Goal: Transaction & Acquisition: Purchase product/service

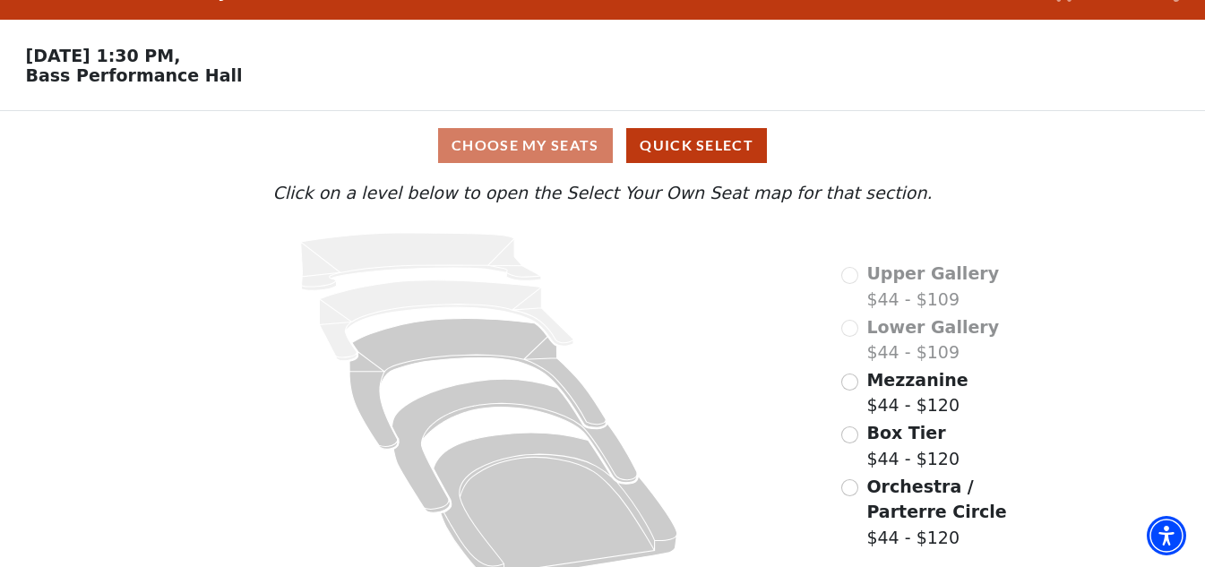
scroll to position [69, 0]
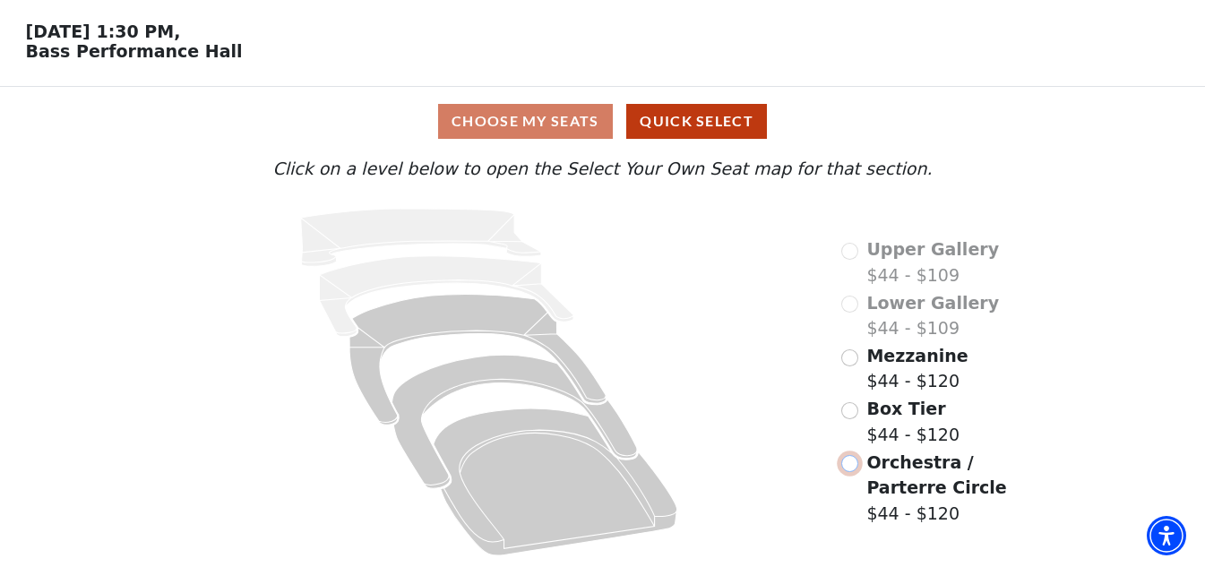
click at [848, 466] on input "Orchestra / Parterre Circle$44 - $120\a" at bounding box center [849, 463] width 17 height 17
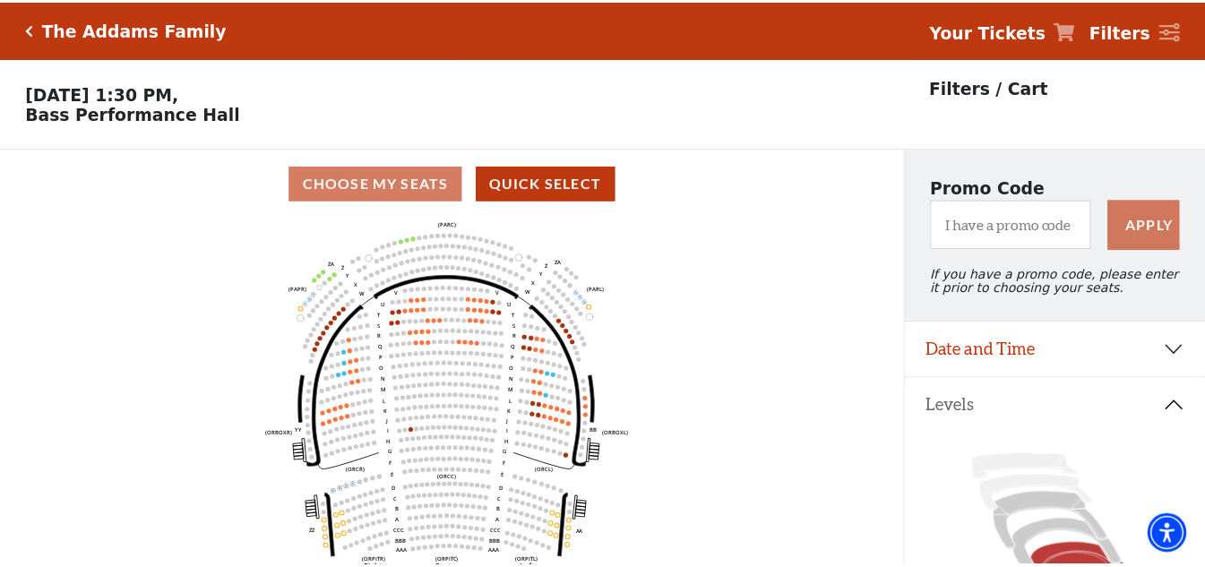
scroll to position [83, 0]
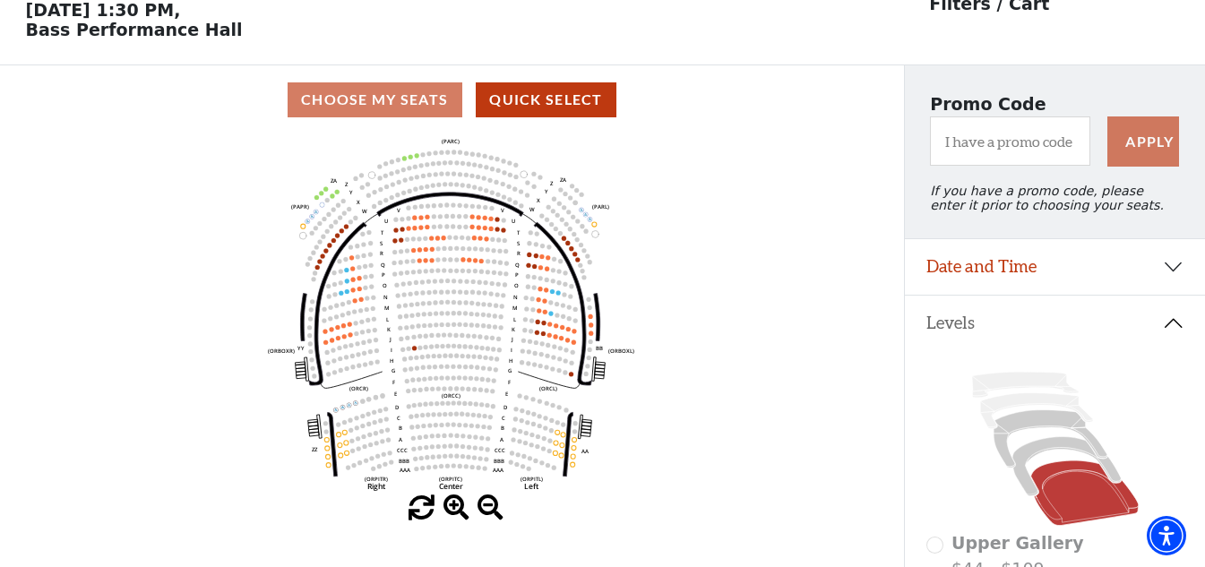
click at [416, 158] on circle at bounding box center [417, 155] width 4 height 4
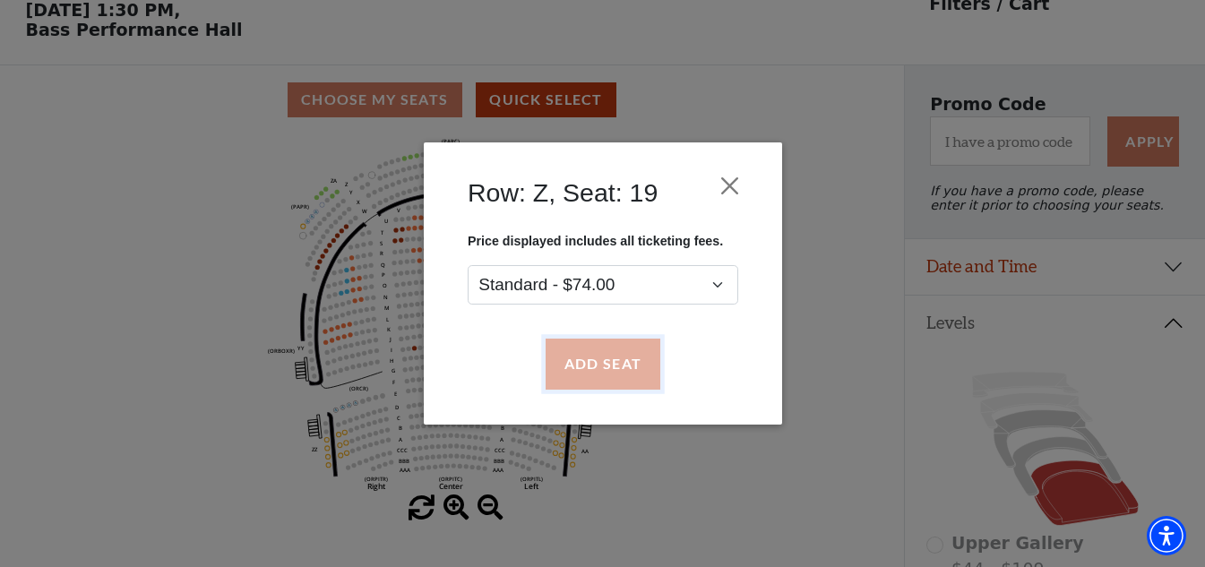
click at [576, 356] on button "Add Seat" at bounding box center [602, 364] width 115 height 50
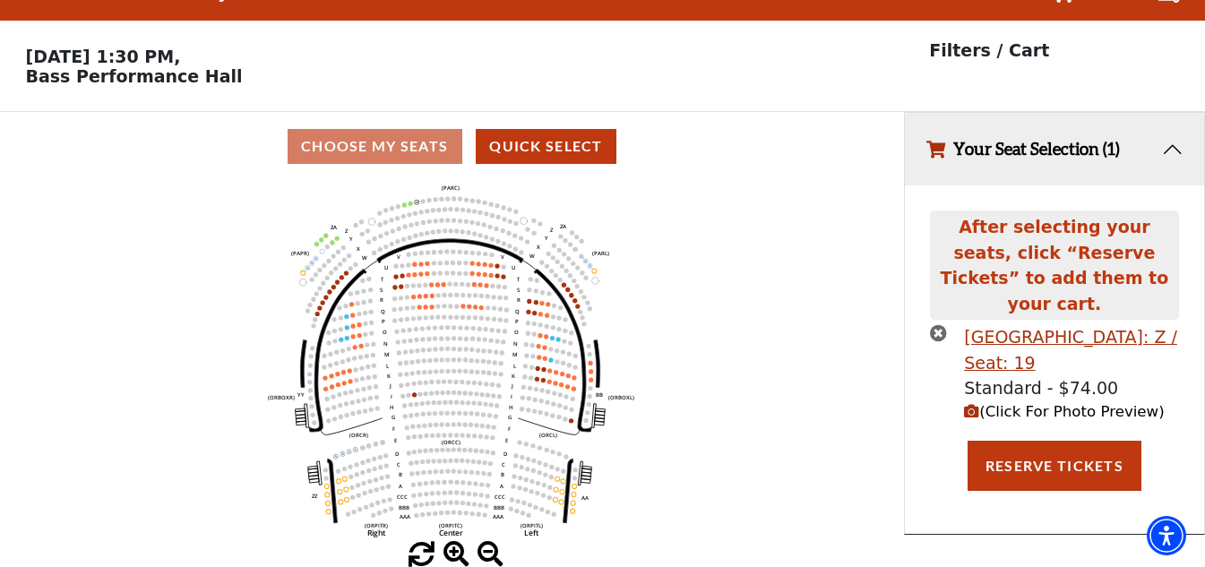
scroll to position [0, 0]
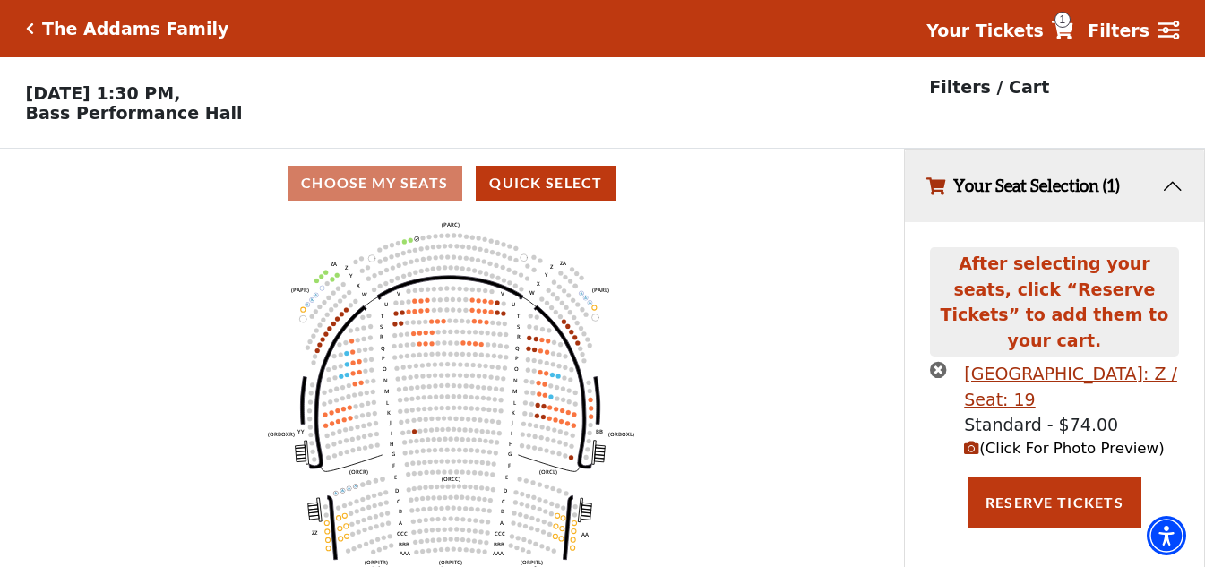
click at [412, 242] on circle at bounding box center [410, 239] width 4 height 4
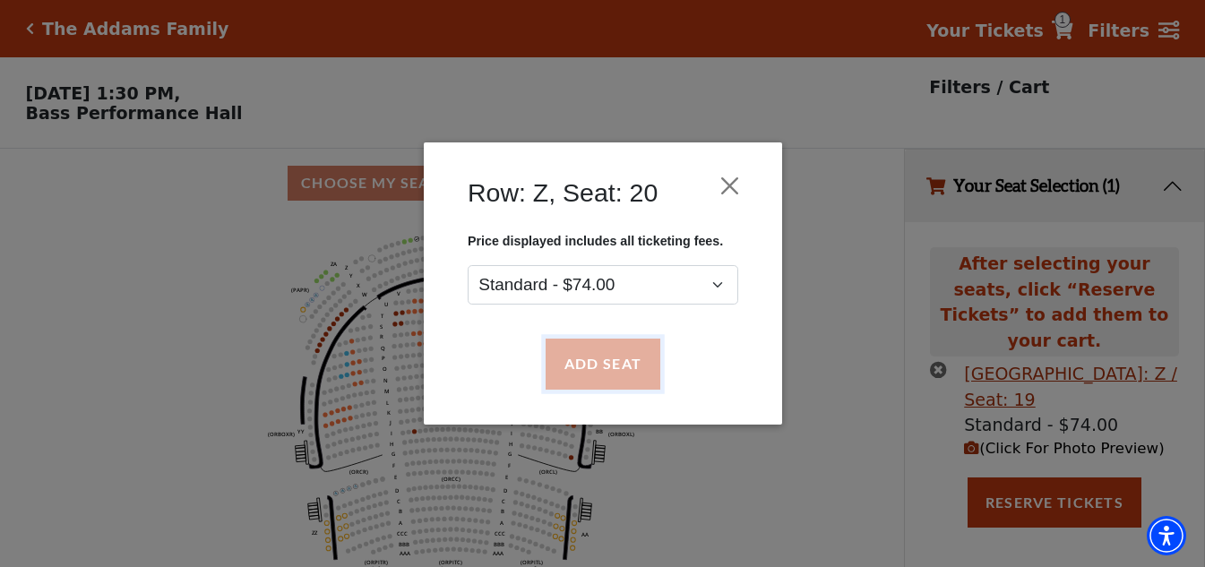
click at [586, 353] on button "Add Seat" at bounding box center [602, 364] width 115 height 50
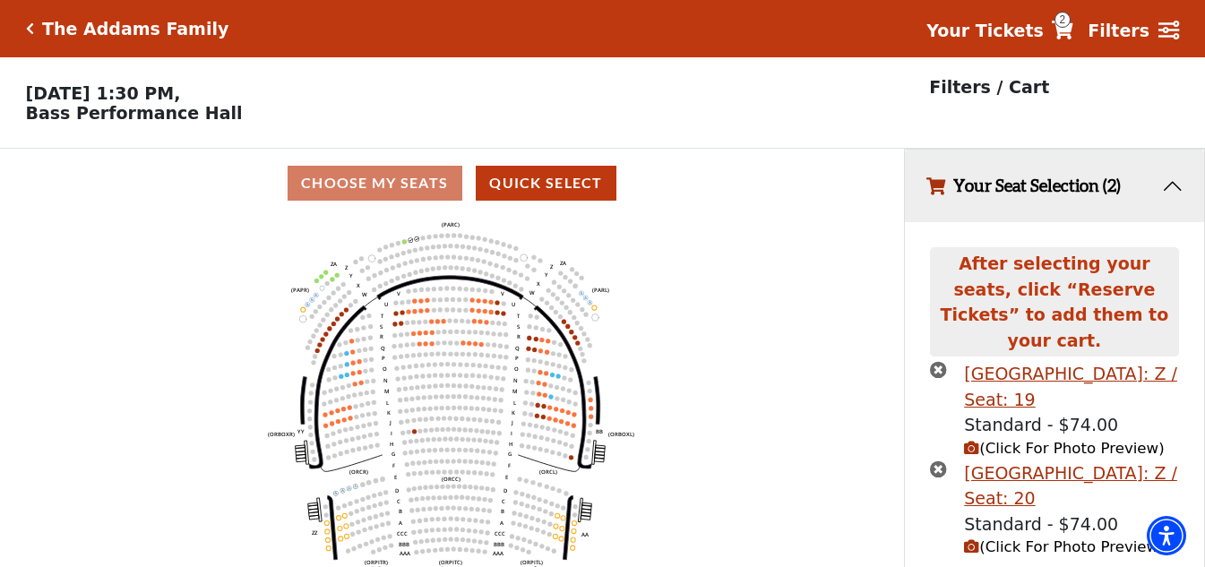
scroll to position [41, 0]
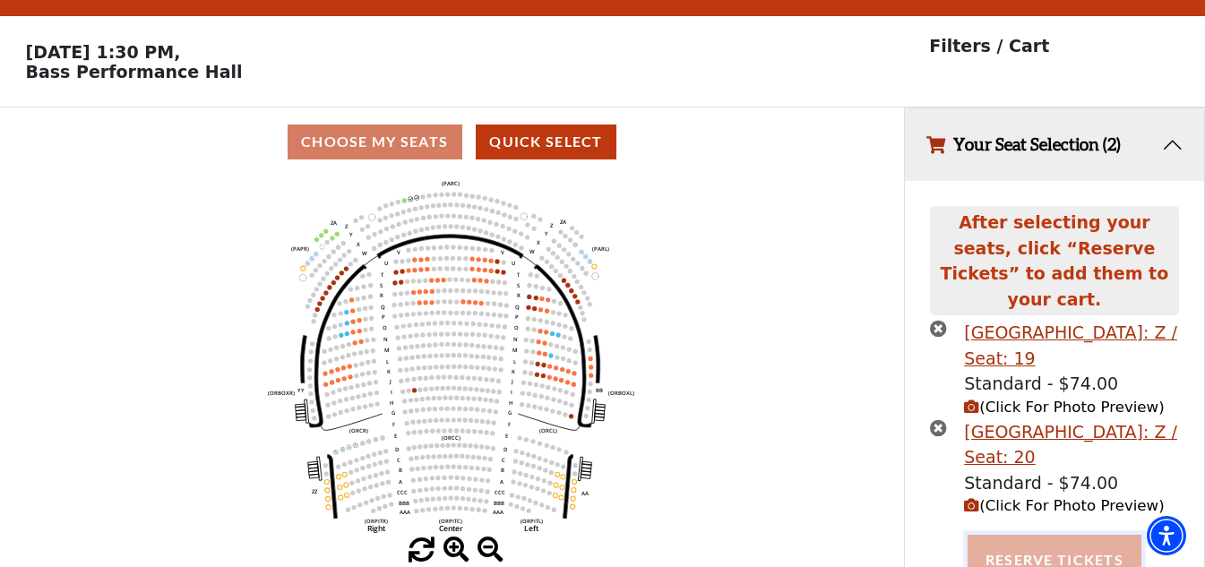
click at [1023, 535] on button "Reserve Tickets" at bounding box center [1054, 560] width 174 height 50
click at [1057, 536] on button "Reserve Tickets" at bounding box center [1054, 560] width 174 height 50
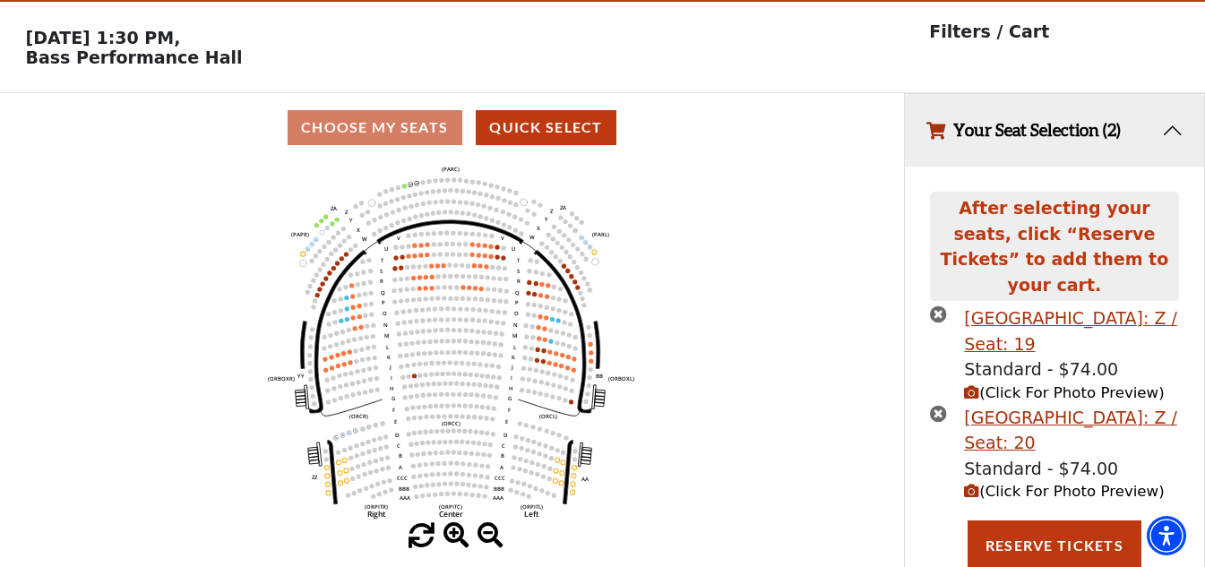
scroll to position [85, 0]
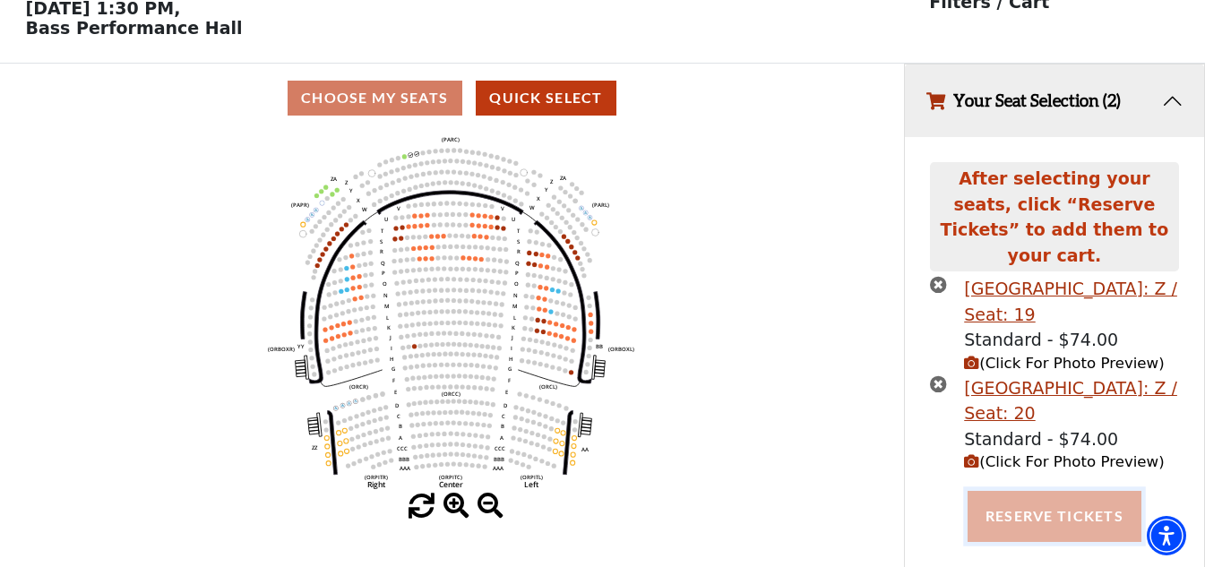
click at [1045, 493] on button "Reserve Tickets" at bounding box center [1054, 516] width 174 height 50
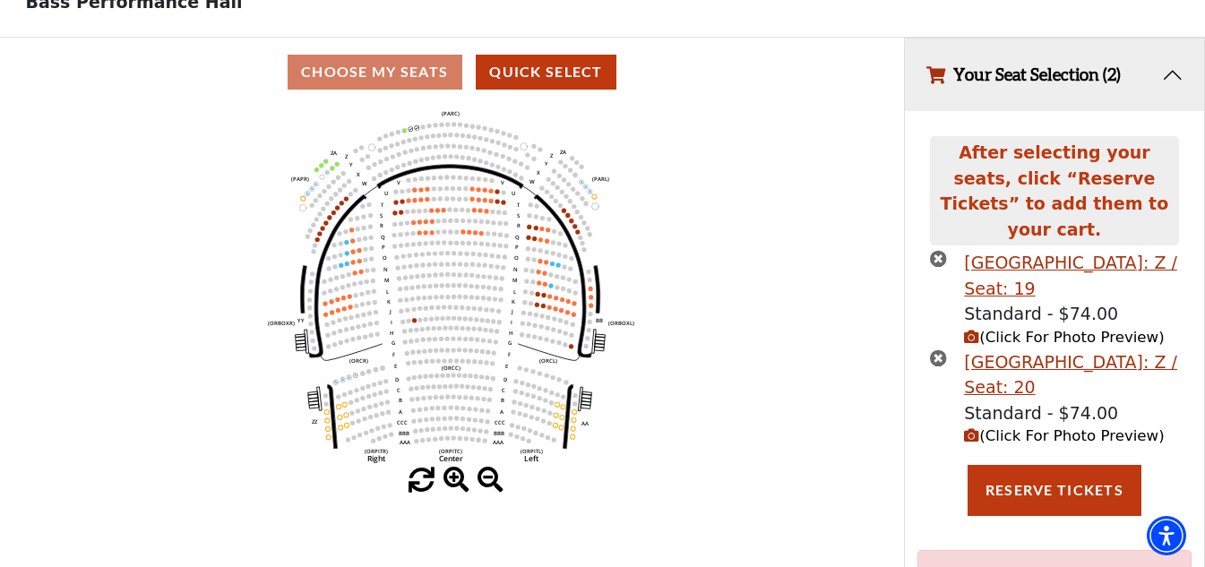
scroll to position [274, 0]
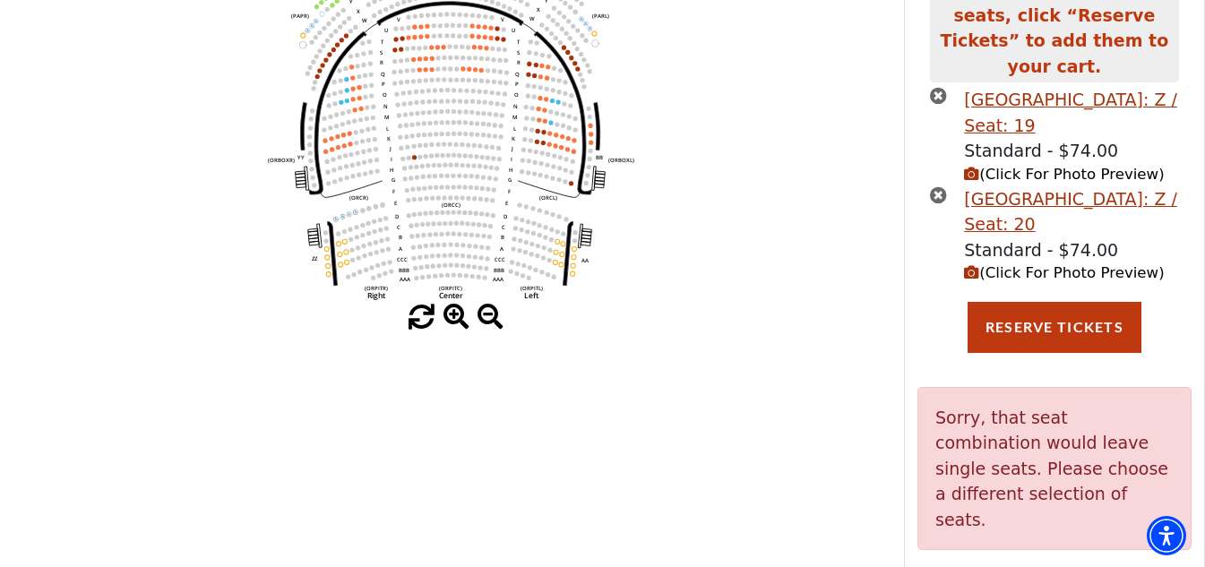
click at [456, 322] on span at bounding box center [456, 318] width 26 height 26
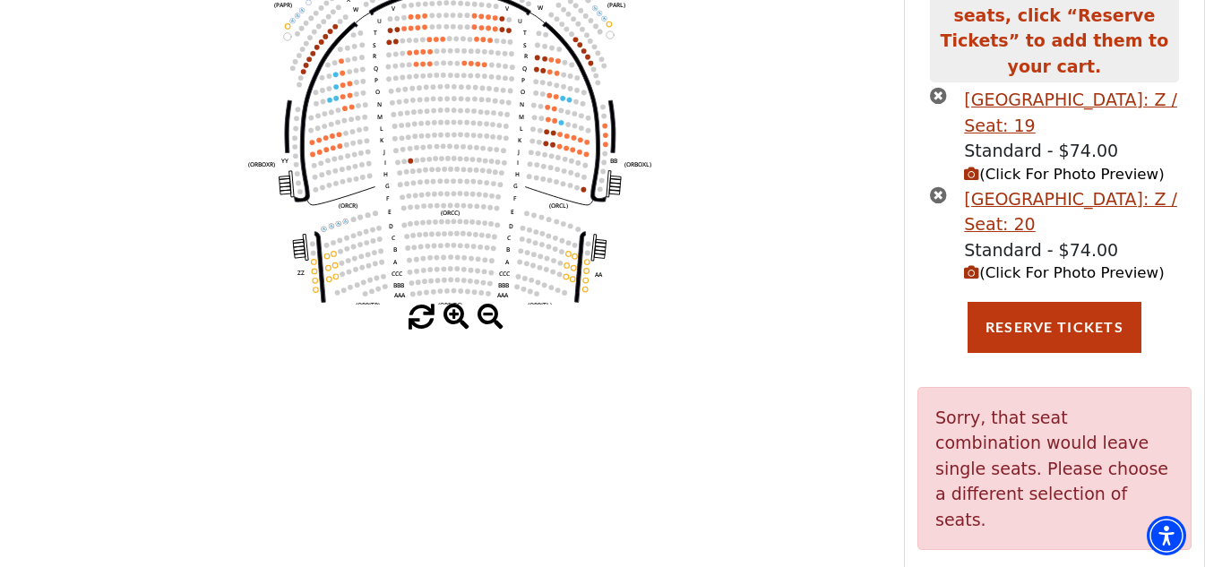
click at [456, 322] on span at bounding box center [456, 318] width 26 height 26
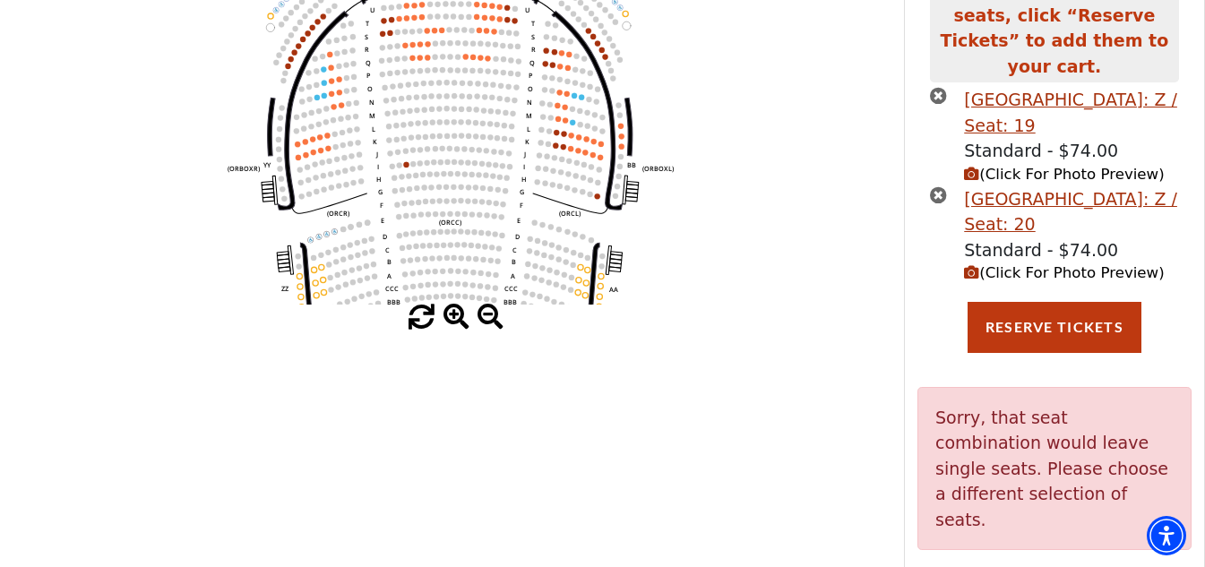
click at [456, 322] on span at bounding box center [456, 318] width 26 height 26
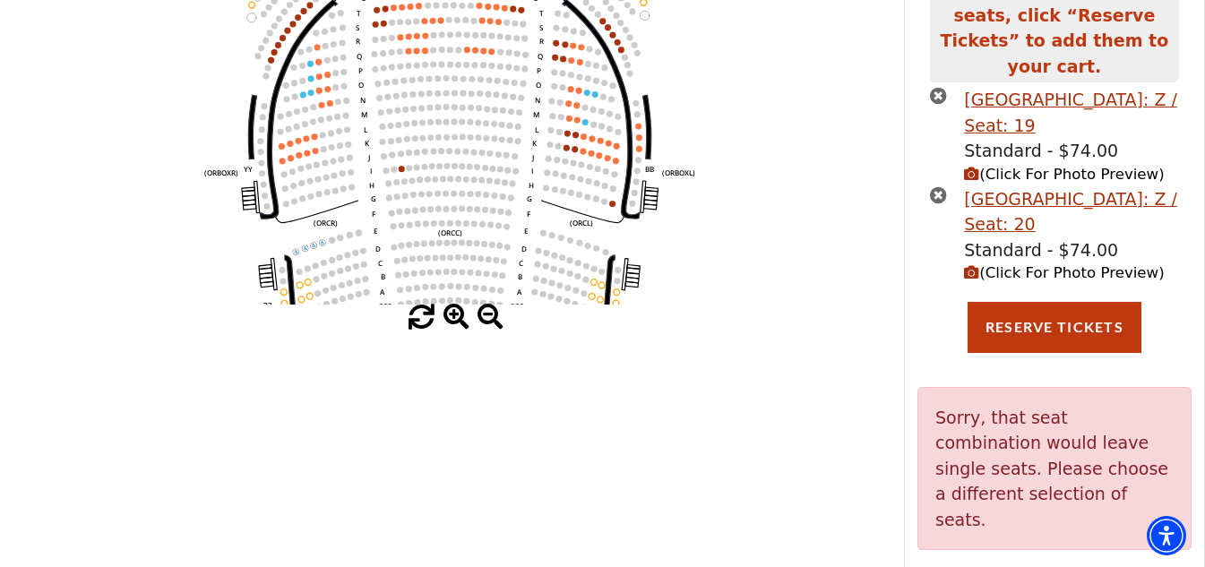
click at [456, 322] on span at bounding box center [456, 318] width 26 height 26
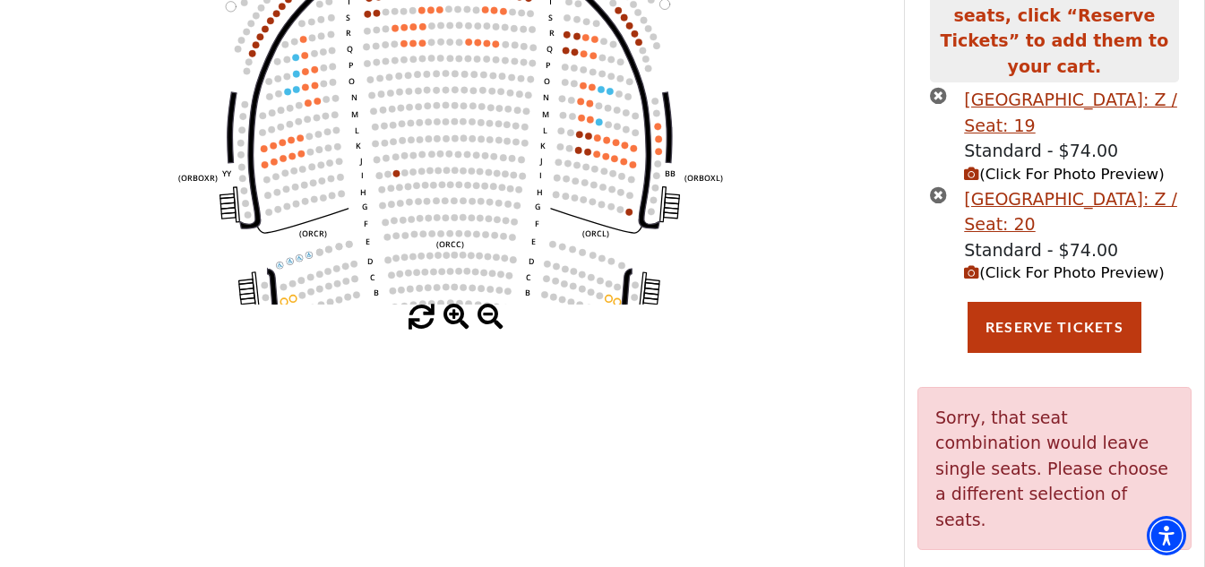
click at [456, 322] on span at bounding box center [456, 318] width 26 height 26
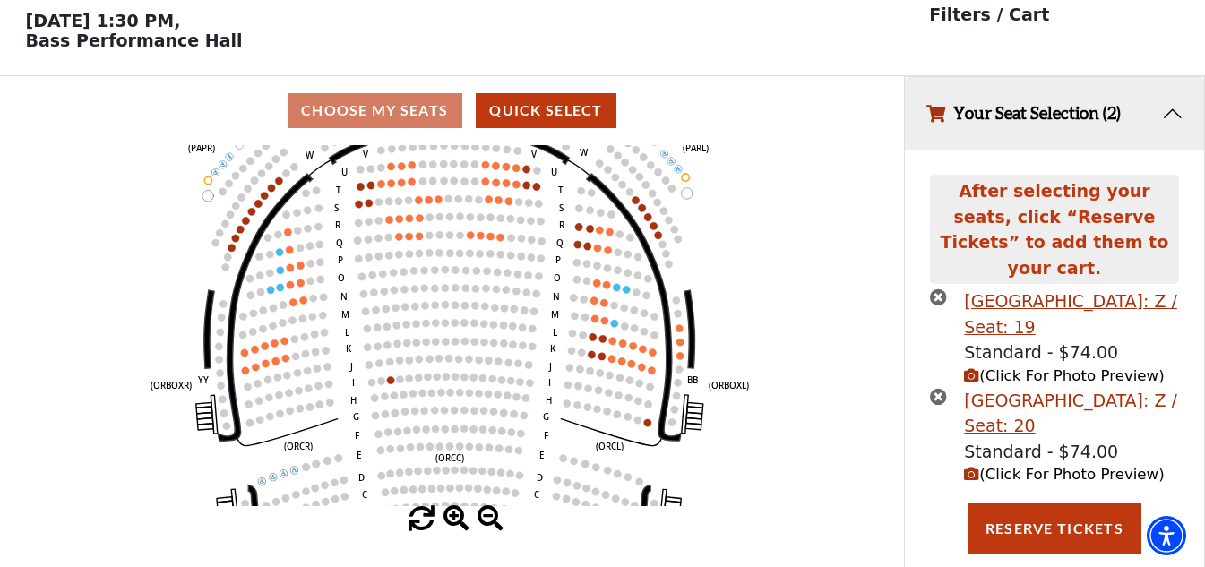
scroll to position [0, 0]
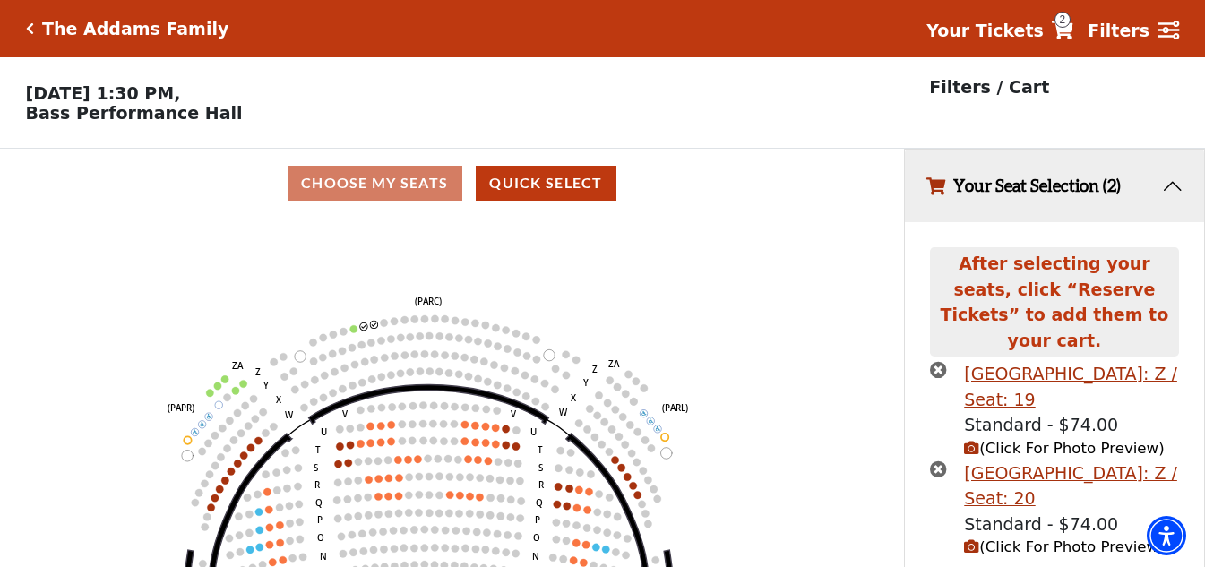
drag, startPoint x: 463, startPoint y: 319, endPoint x: 442, endPoint y: 506, distance: 188.3
click at [442, 506] on icon "Left (ORPITL) Right (ORPITR) Center (ORPITC) ZZ AA YY BB ZA ZA (ORCL) (ORCR) (O…" at bounding box center [451, 398] width 813 height 361
click at [373, 328] on circle at bounding box center [374, 324] width 7 height 7
click at [365, 330] on circle at bounding box center [363, 325] width 7 height 7
click at [933, 361] on icon "times-circle" at bounding box center [938, 369] width 17 height 17
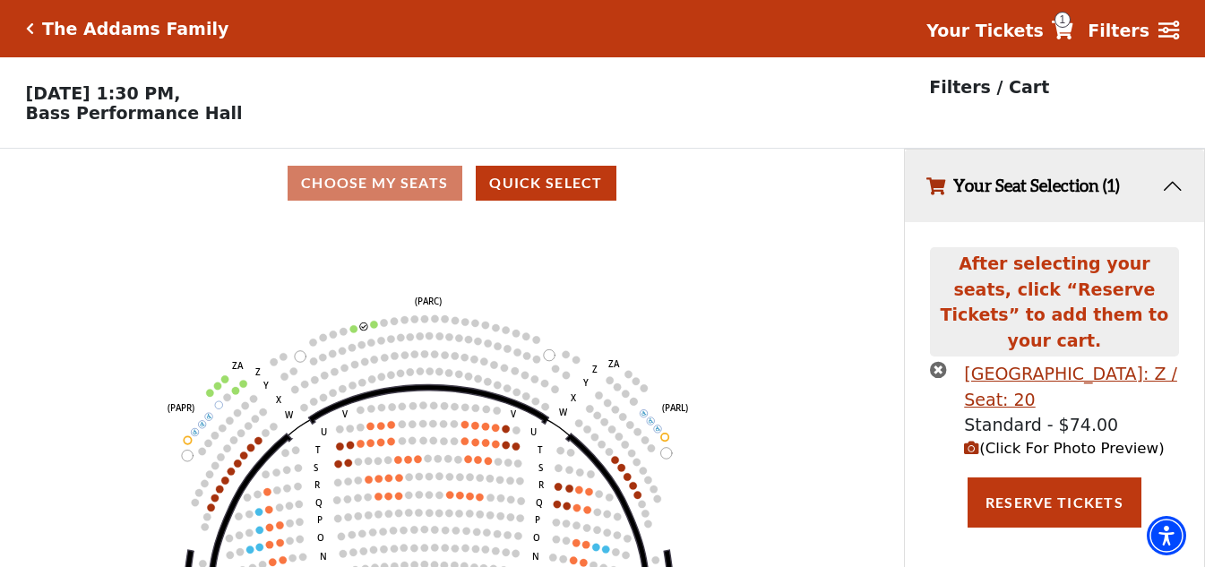
click at [935, 361] on icon "times-circle" at bounding box center [938, 369] width 17 height 17
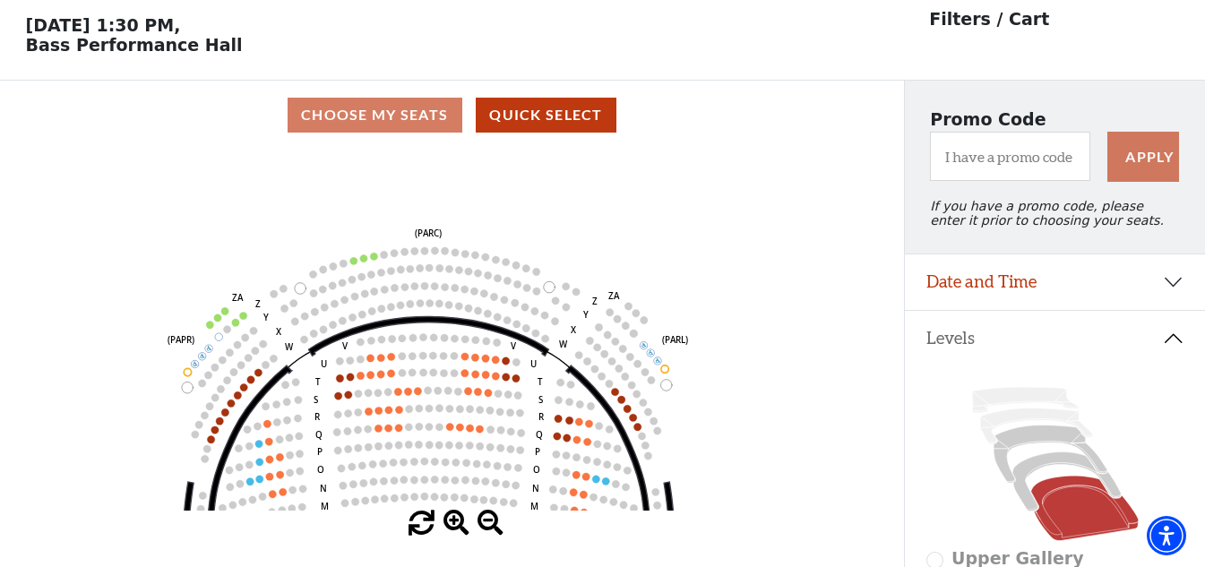
scroll to position [65, 0]
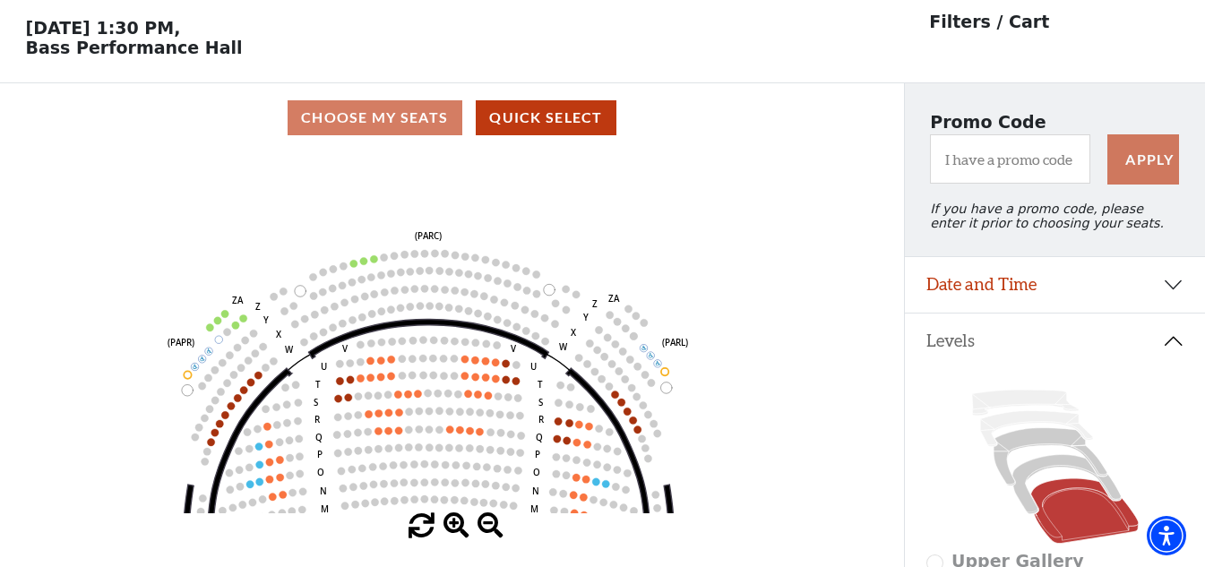
click at [244, 322] on circle at bounding box center [243, 317] width 7 height 7
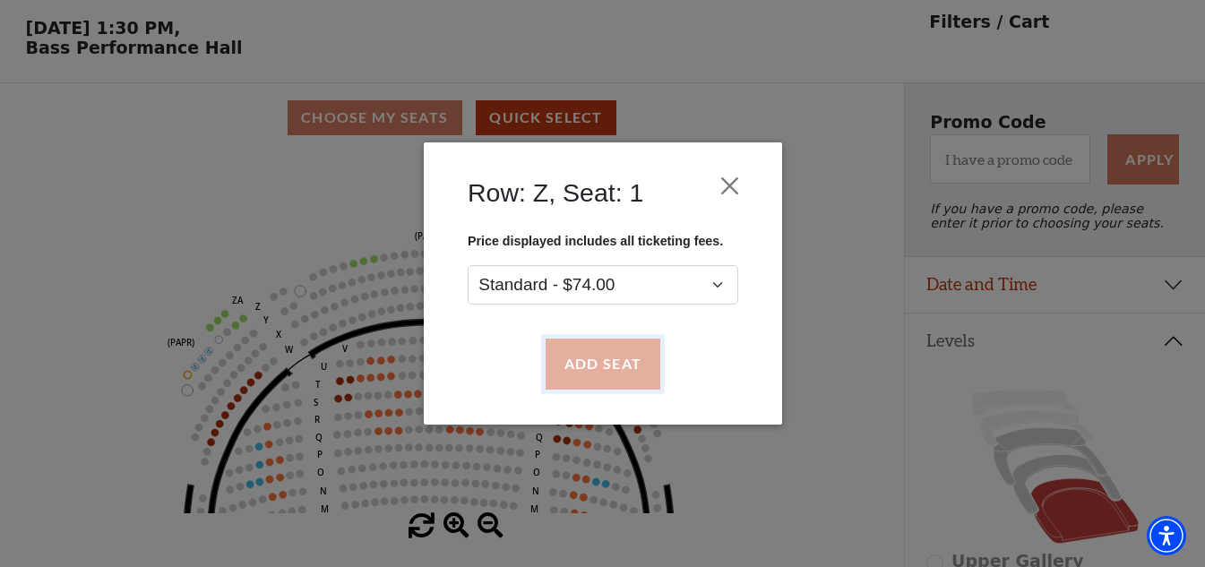
click at [587, 348] on button "Add Seat" at bounding box center [602, 364] width 115 height 50
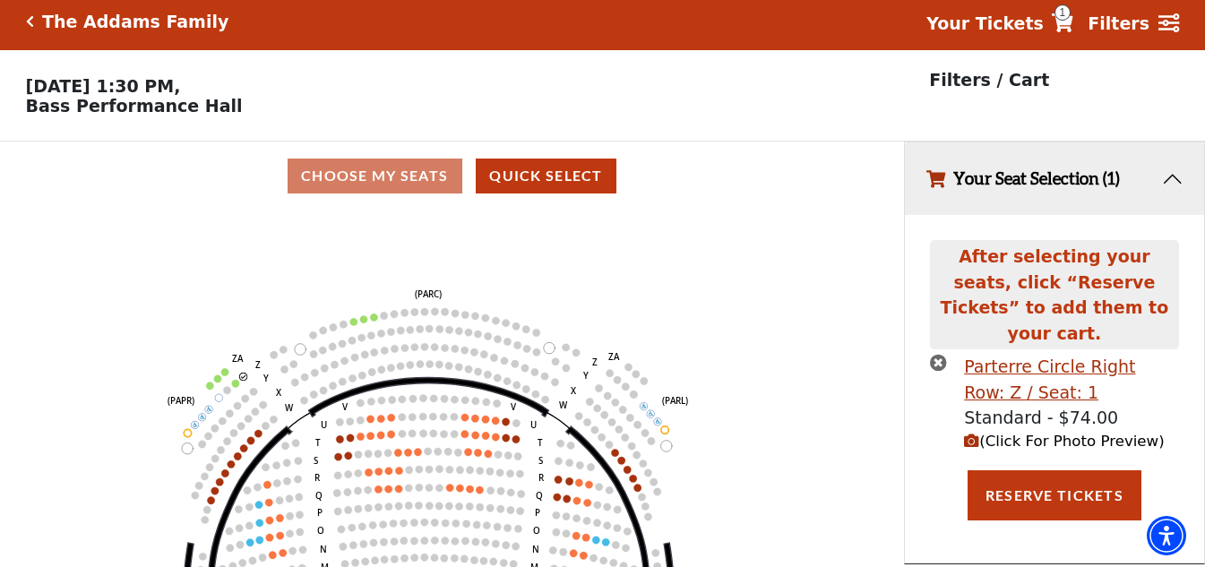
scroll to position [0, 0]
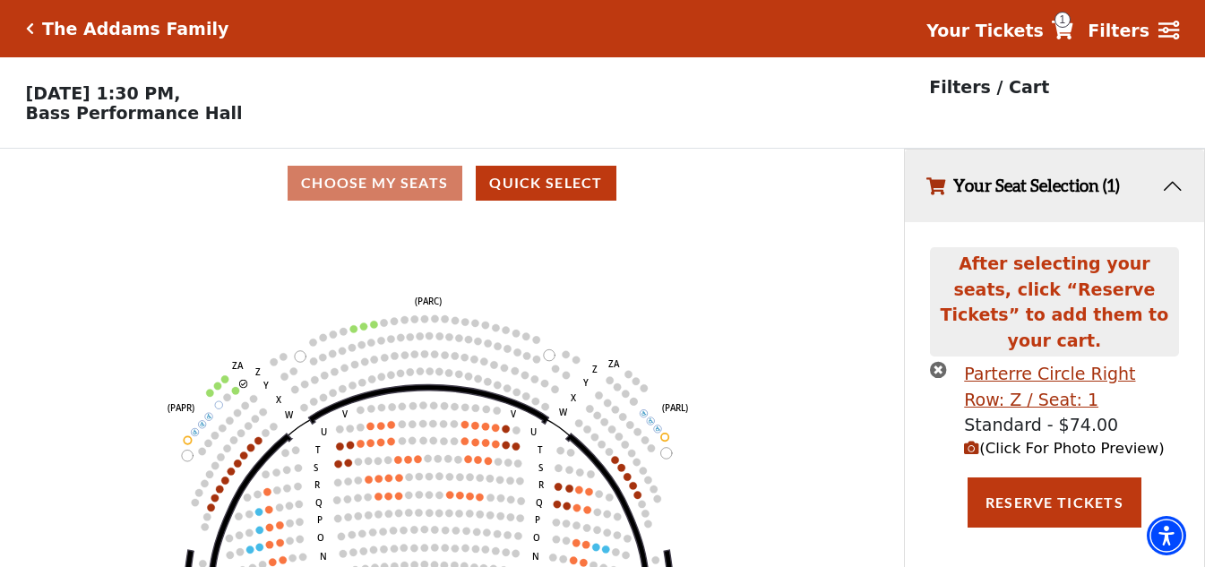
click at [235, 394] on circle at bounding box center [235, 390] width 7 height 7
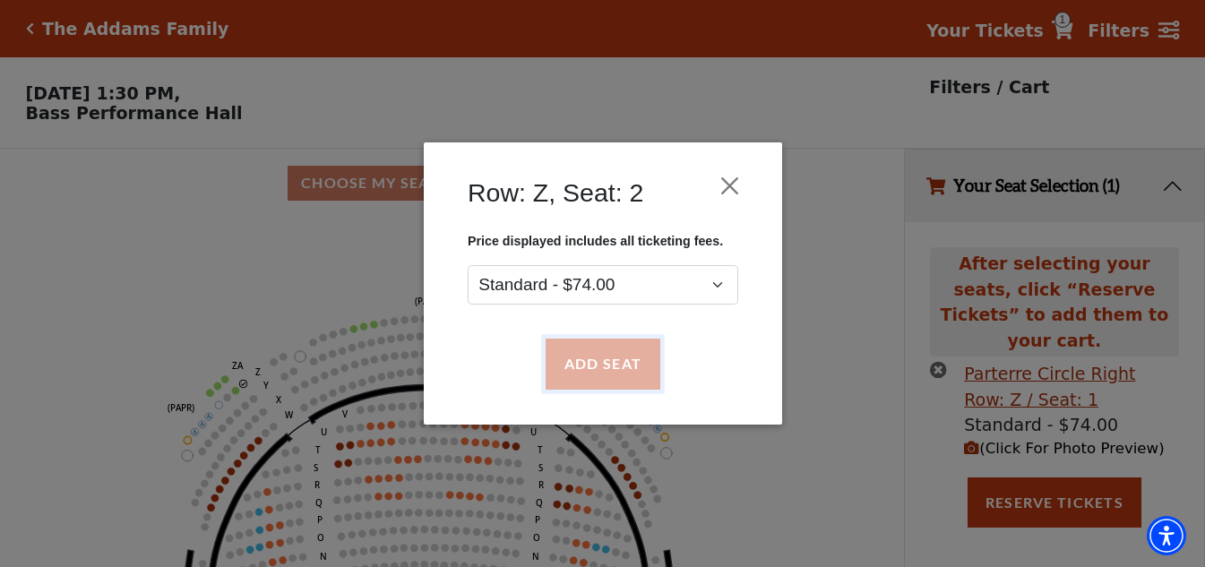
click at [616, 365] on button "Add Seat" at bounding box center [602, 364] width 115 height 50
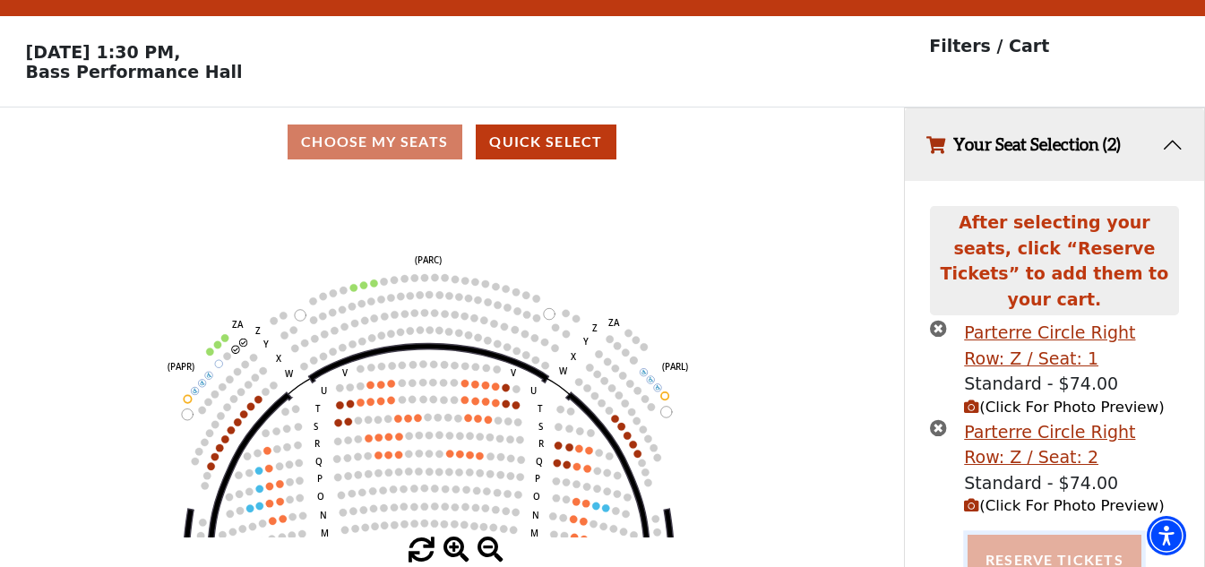
click at [1075, 535] on button "Reserve Tickets" at bounding box center [1054, 560] width 174 height 50
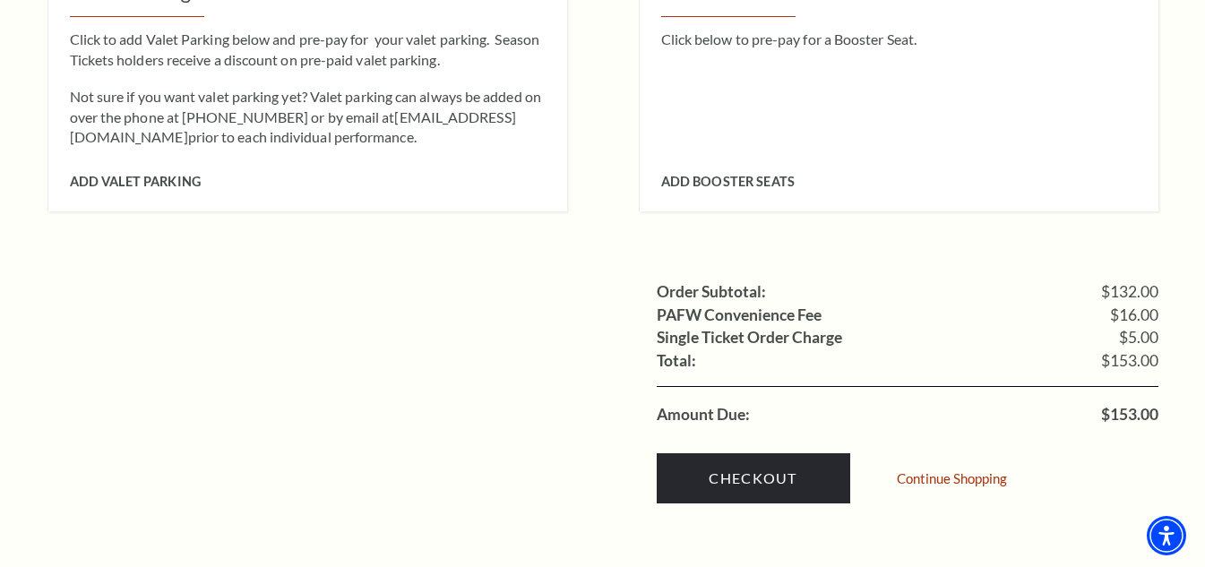
scroll to position [1702, 0]
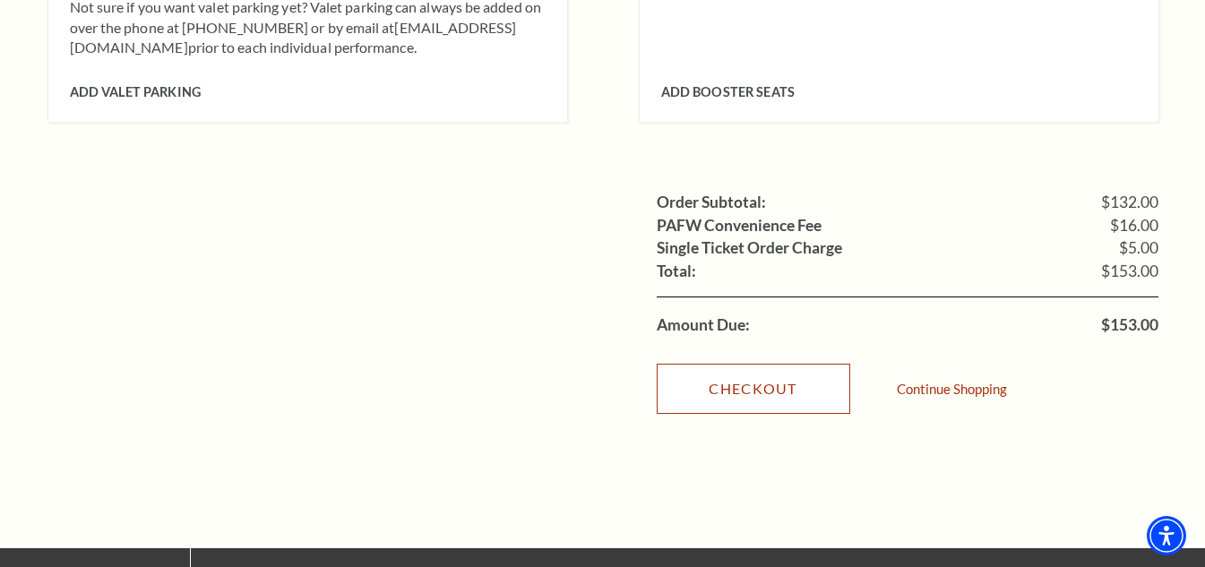
click at [776, 364] on link "Checkout" at bounding box center [753, 389] width 193 height 50
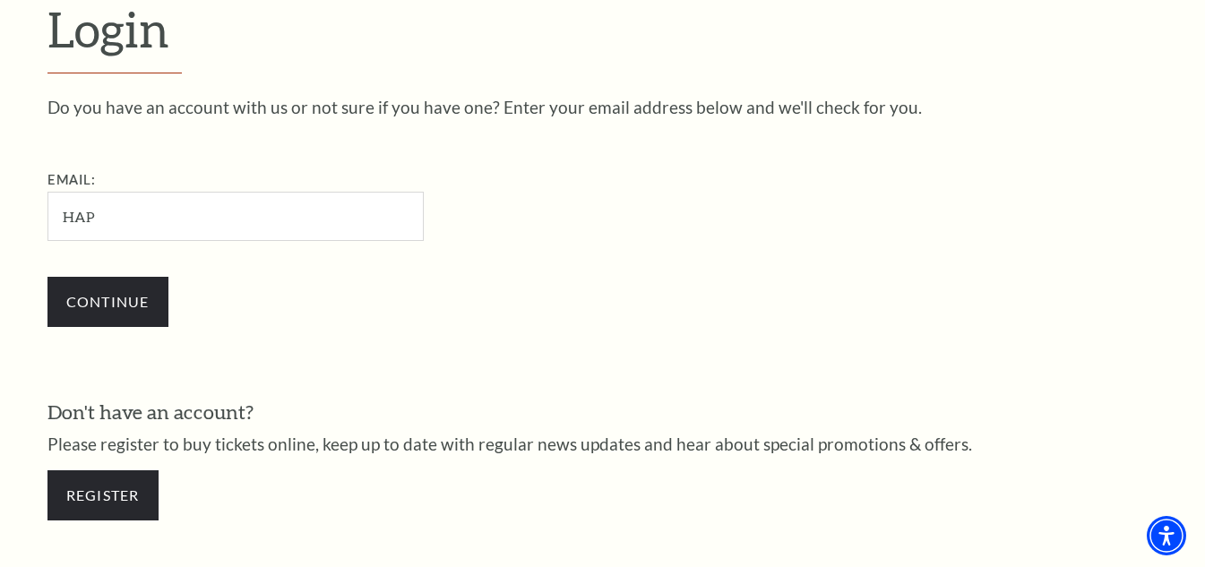
type input "happyhoneyks29@gmail.com"
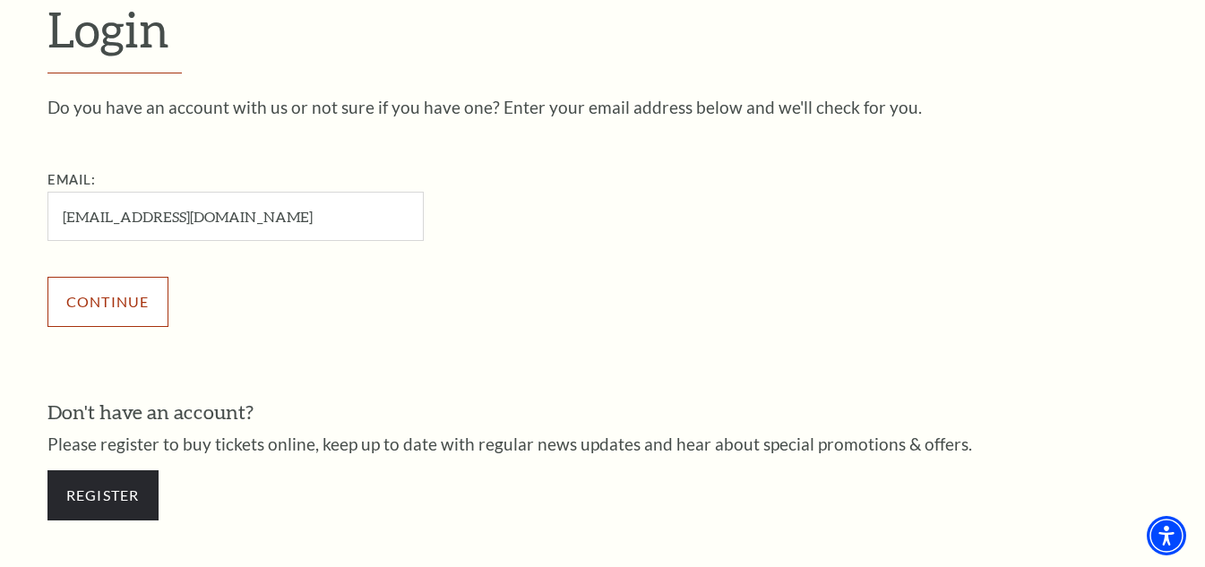
click at [117, 300] on input "Continue" at bounding box center [107, 302] width 121 height 50
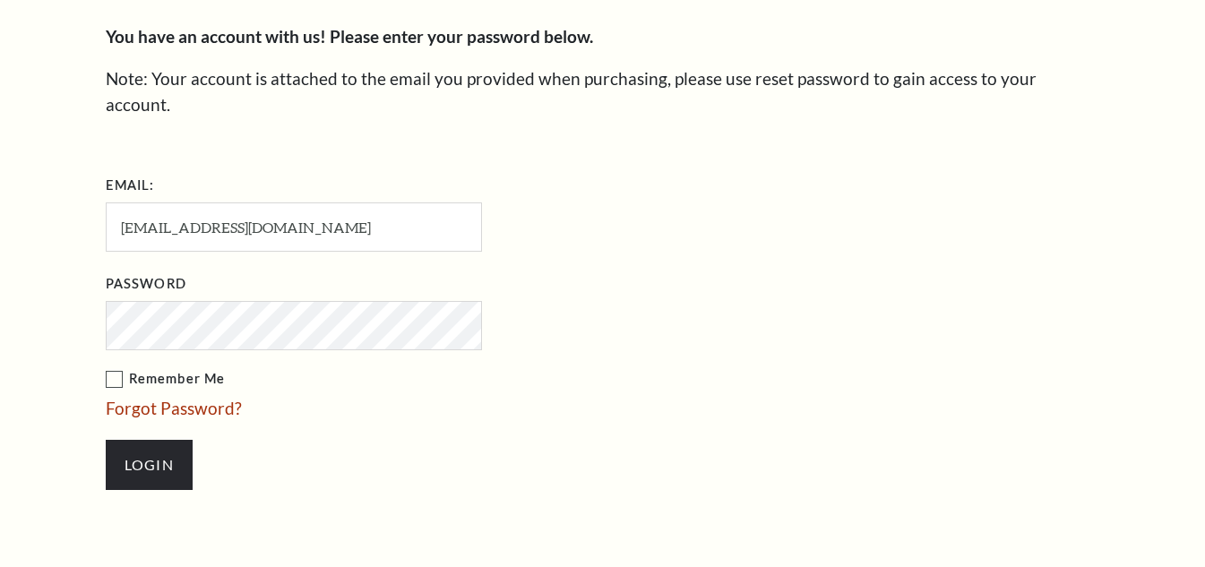
scroll to position [516, 0]
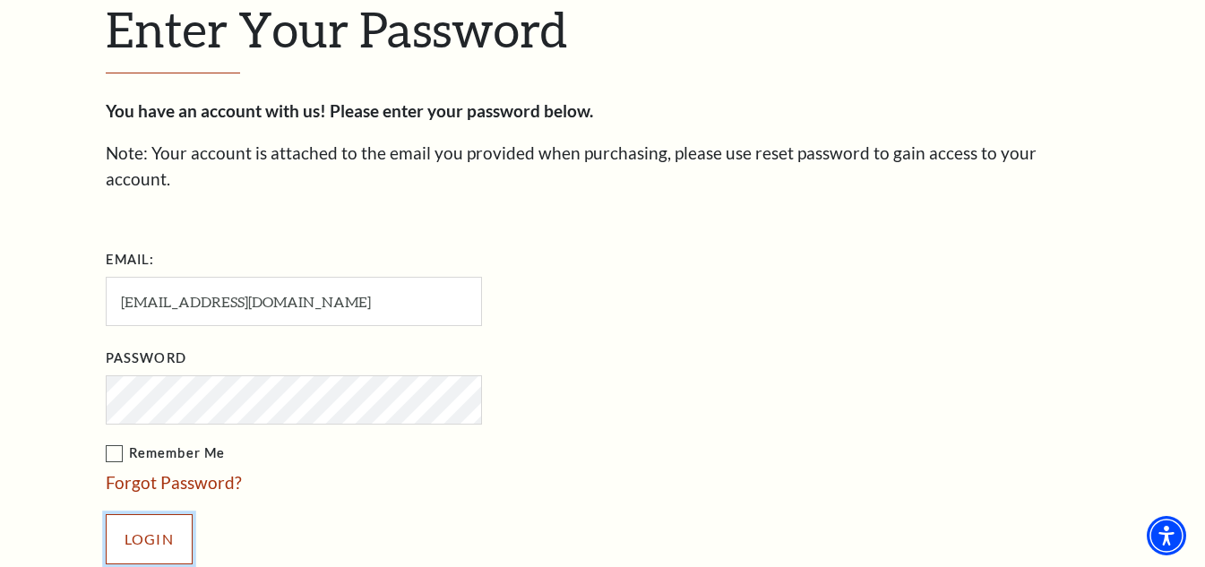
click at [153, 515] on input "Login" at bounding box center [149, 539] width 87 height 50
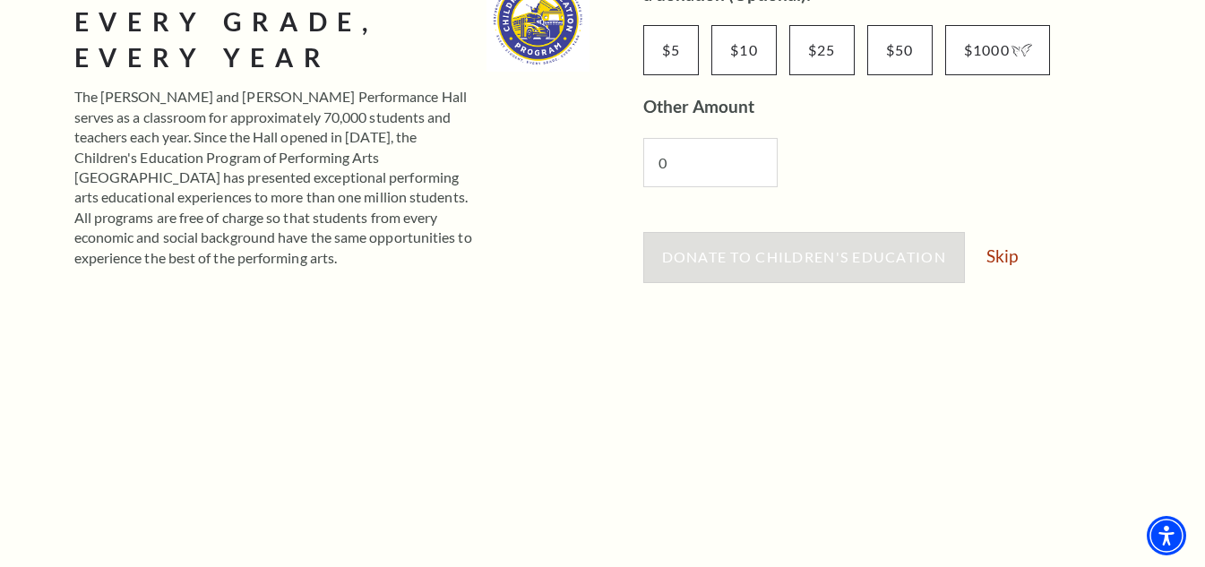
scroll to position [358, 0]
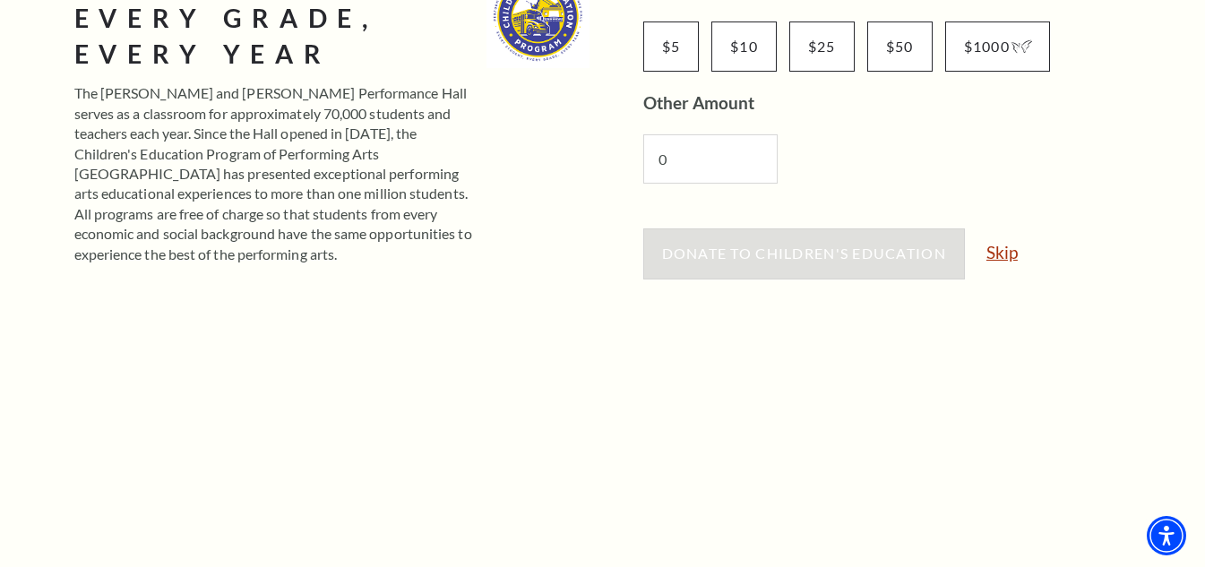
click at [1004, 248] on link "Skip" at bounding box center [1001, 252] width 31 height 17
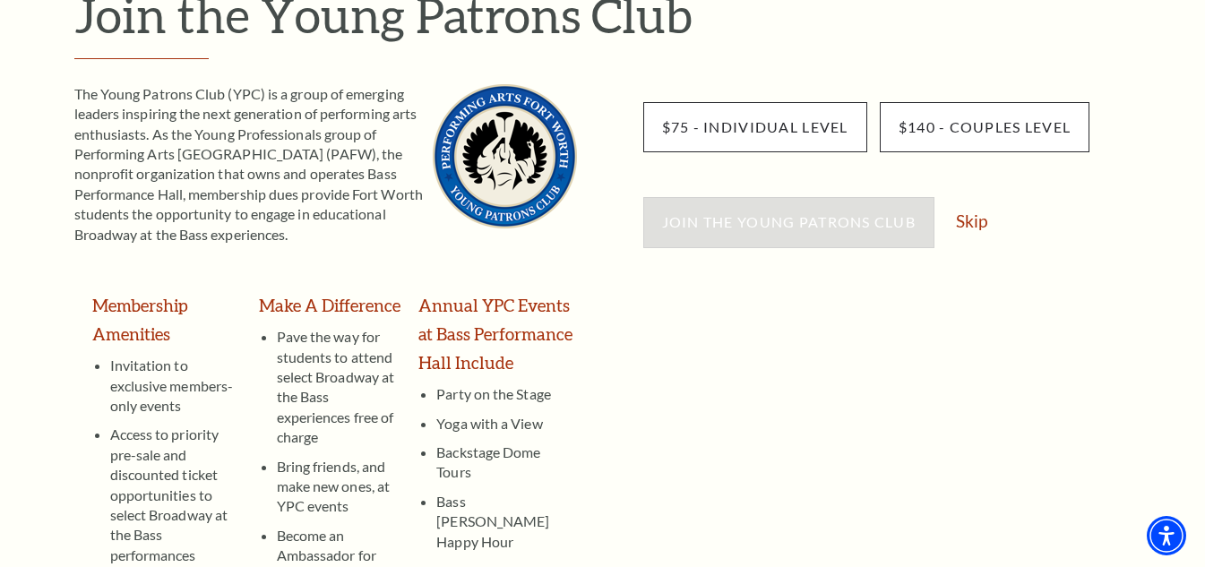
scroll to position [269, 0]
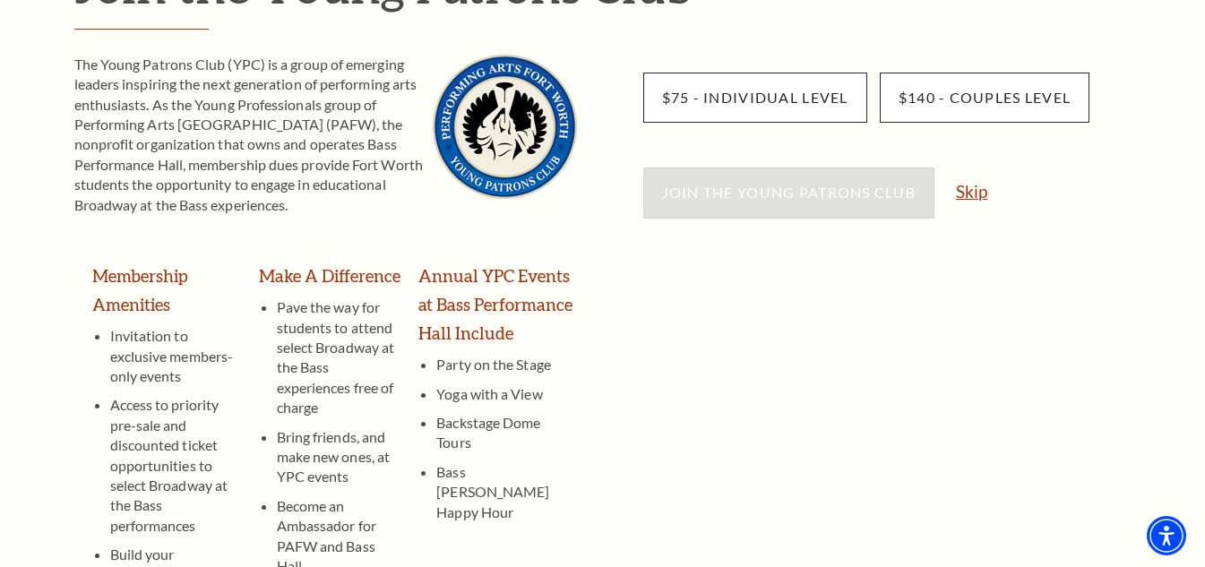
click at [977, 193] on link "Skip" at bounding box center [971, 191] width 31 height 17
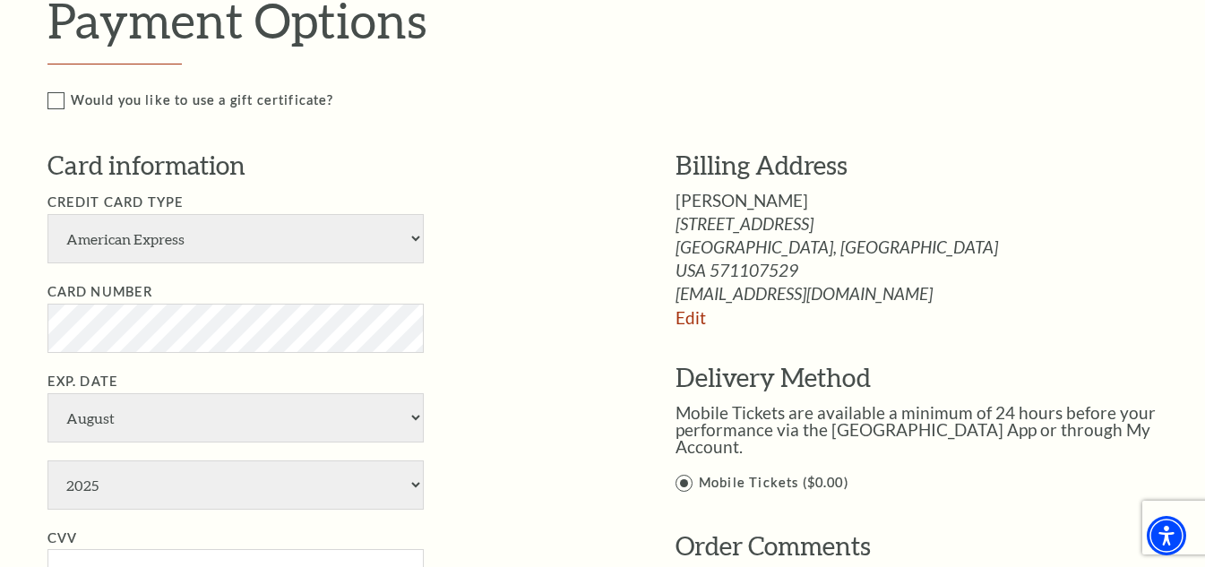
scroll to position [896, 0]
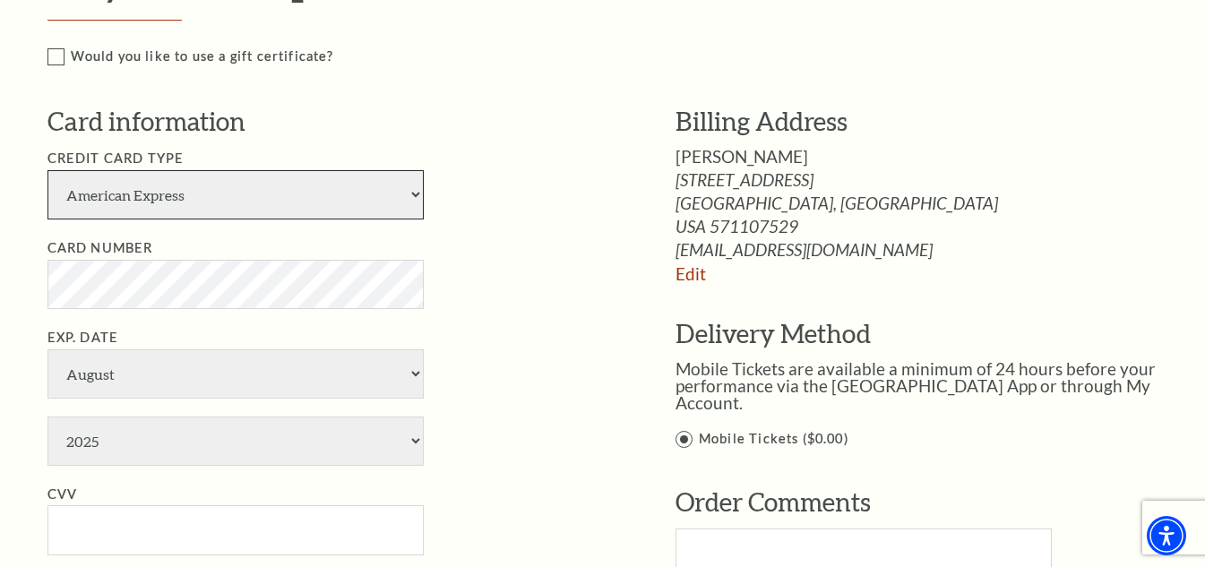
click at [234, 209] on select "American Express Visa Master Card Discover" at bounding box center [235, 194] width 376 height 49
select select "25"
click at [47, 170] on select "American Express Visa Master Card Discover" at bounding box center [235, 194] width 376 height 49
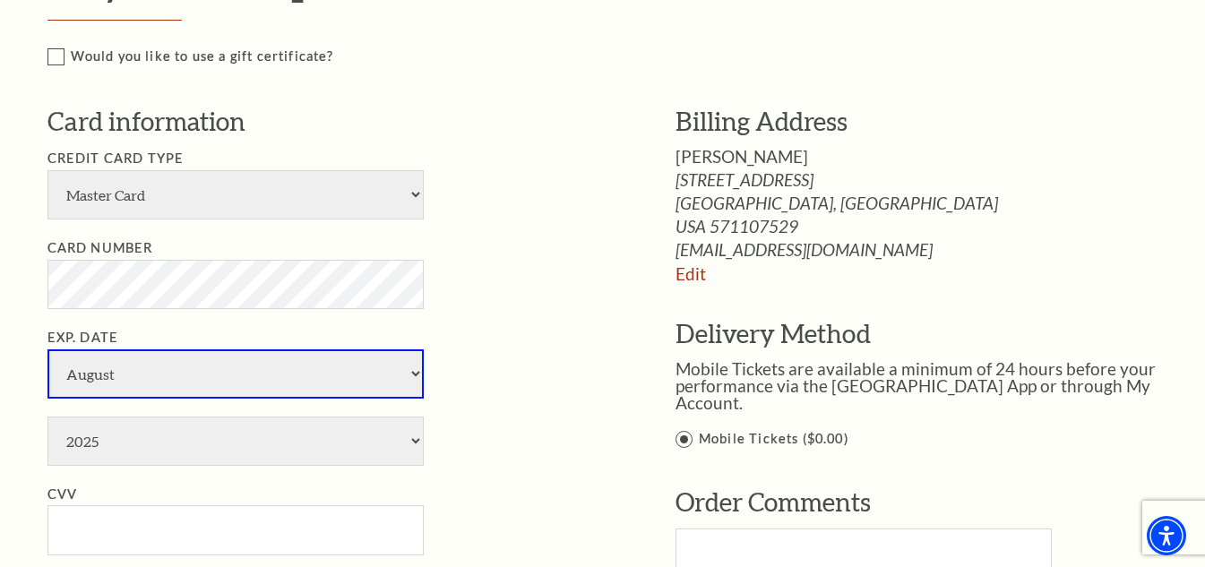
select select "7"
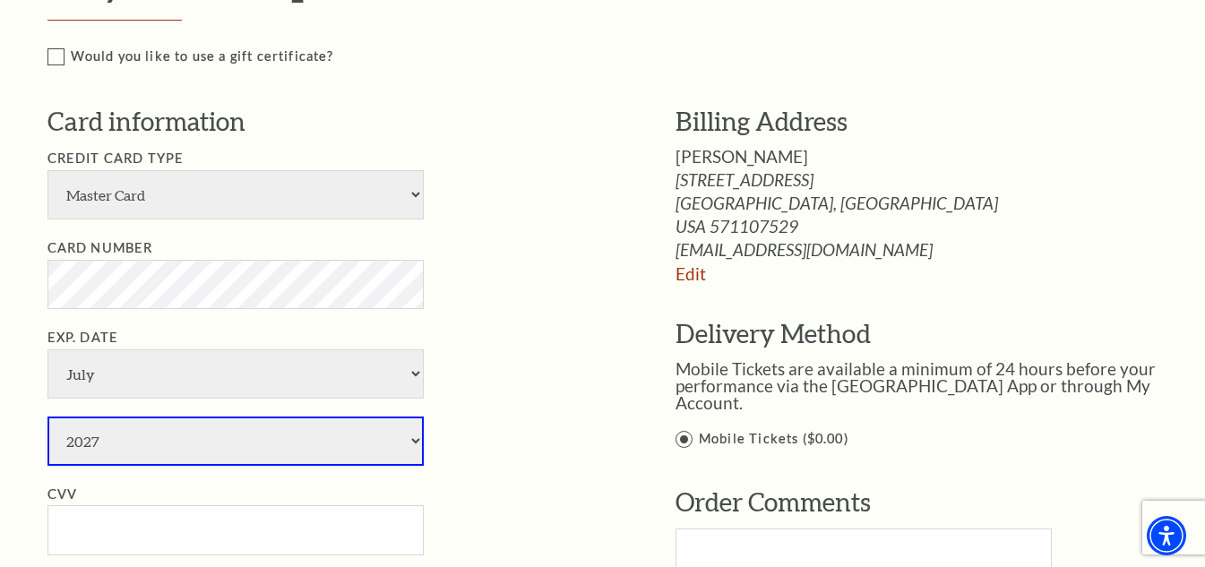
select select "2028"
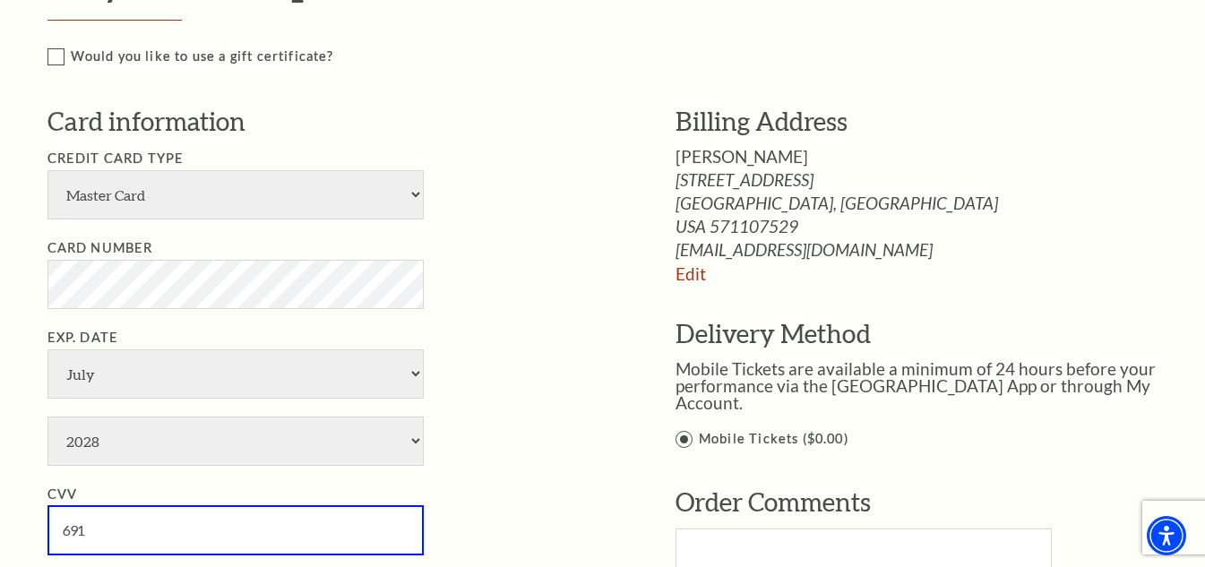
type input "691"
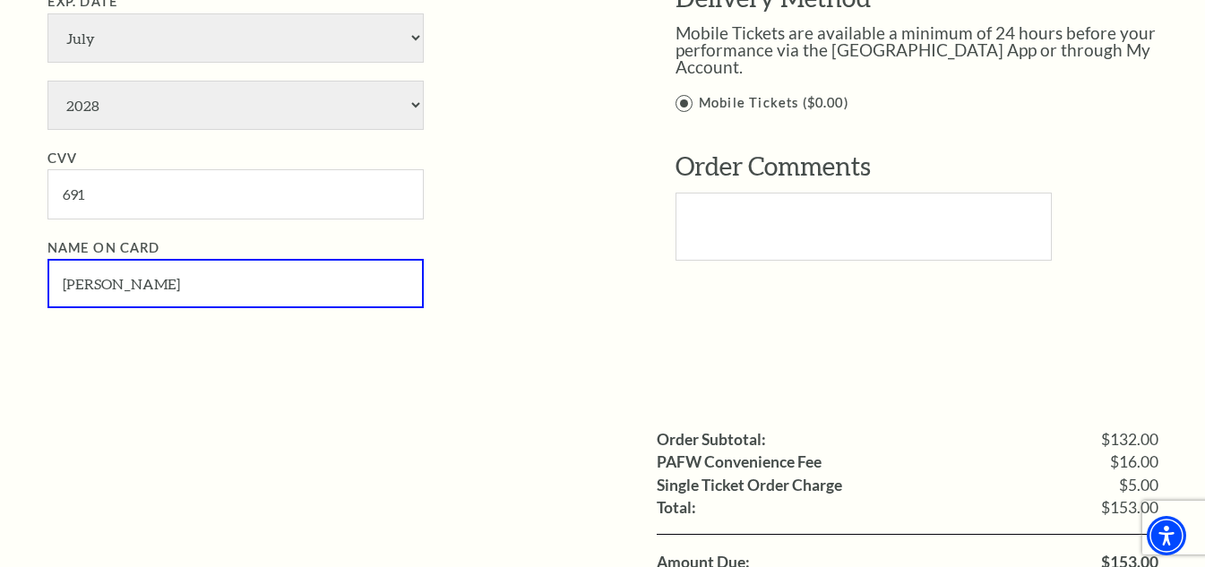
type input "Kristine Stevens"
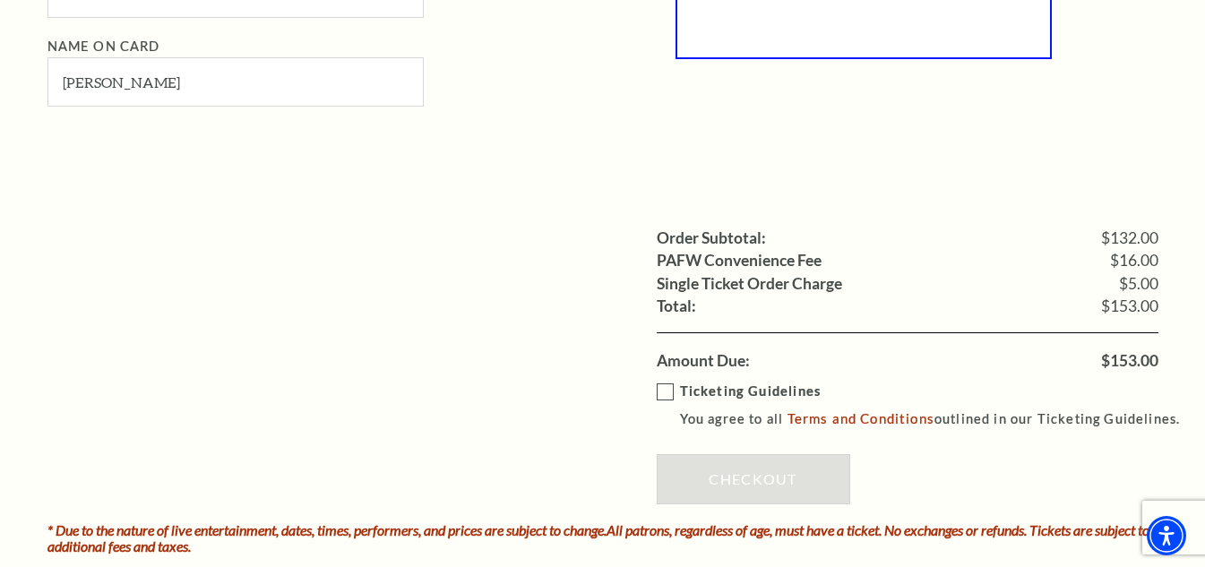
scroll to position [1500, 0]
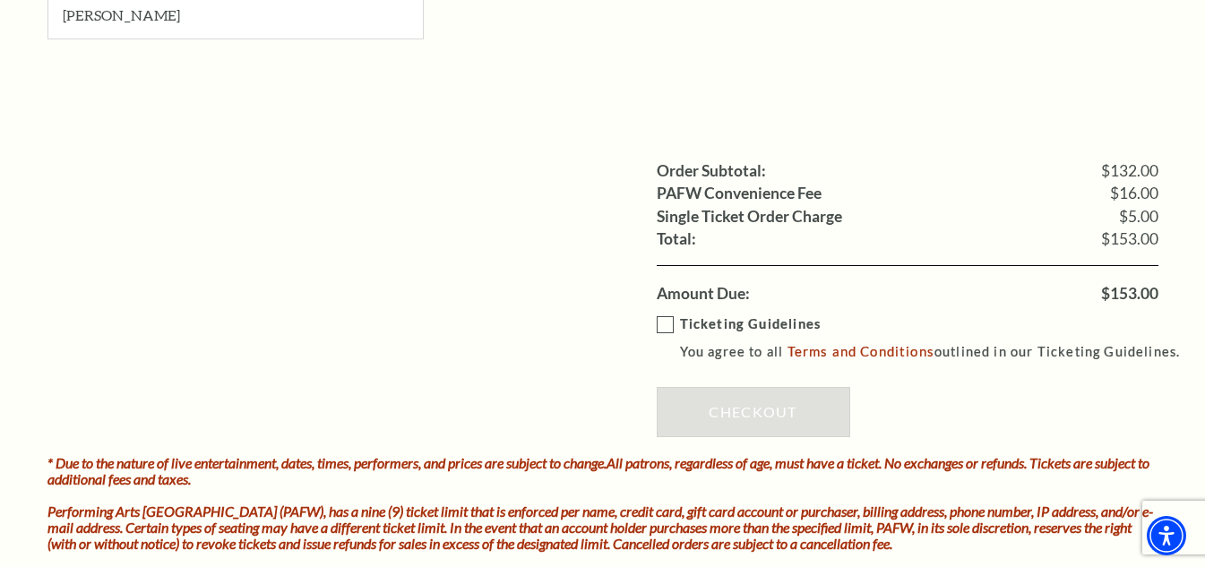
click at [666, 323] on label "Ticketing Guidelines You agree to all Terms and Conditions outlined in our Tick…" at bounding box center [927, 337] width 540 height 49
click at [0, 0] on input "Ticketing Guidelines You agree to all Terms and Conditions outlined in our Tick…" at bounding box center [0, 0] width 0 height 0
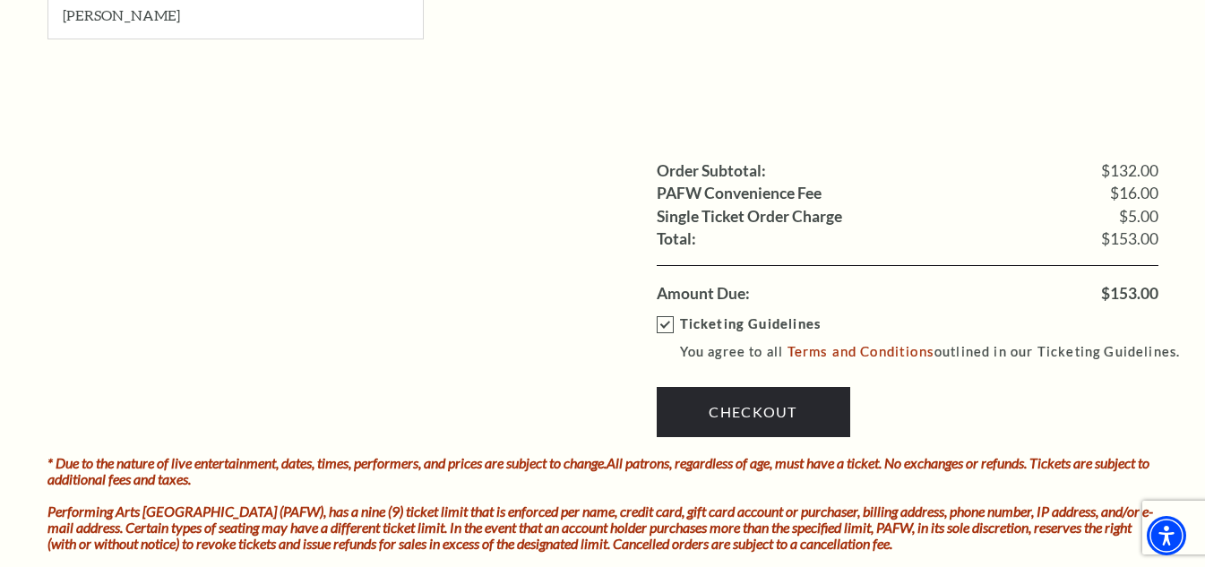
scroll to position [1590, 0]
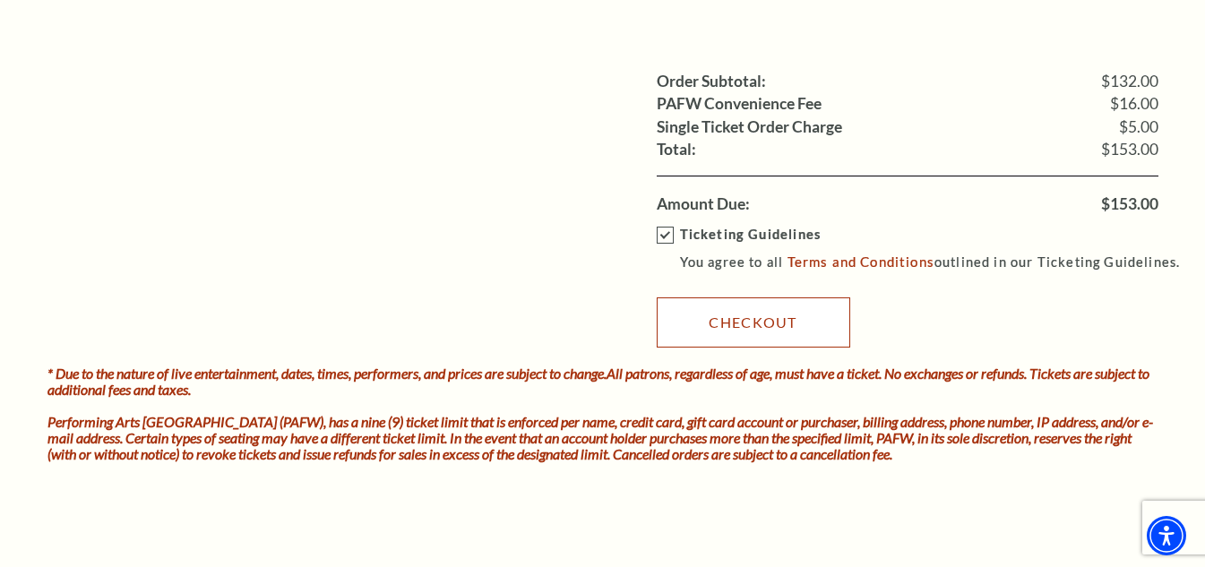
click at [731, 318] on link "Checkout" at bounding box center [753, 322] width 193 height 50
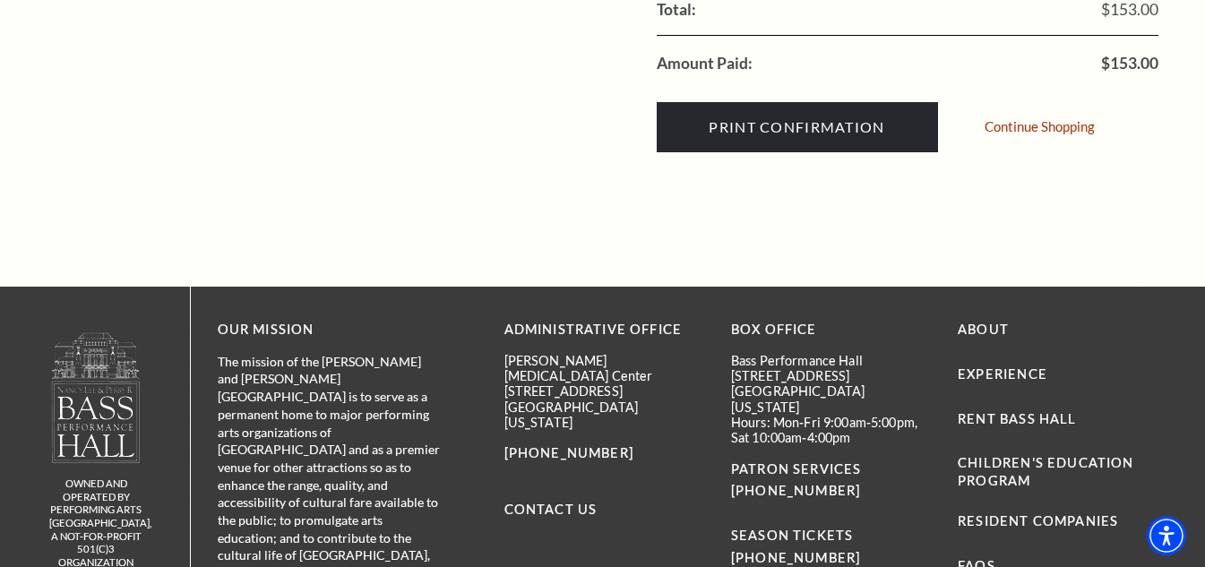
scroll to position [806, 0]
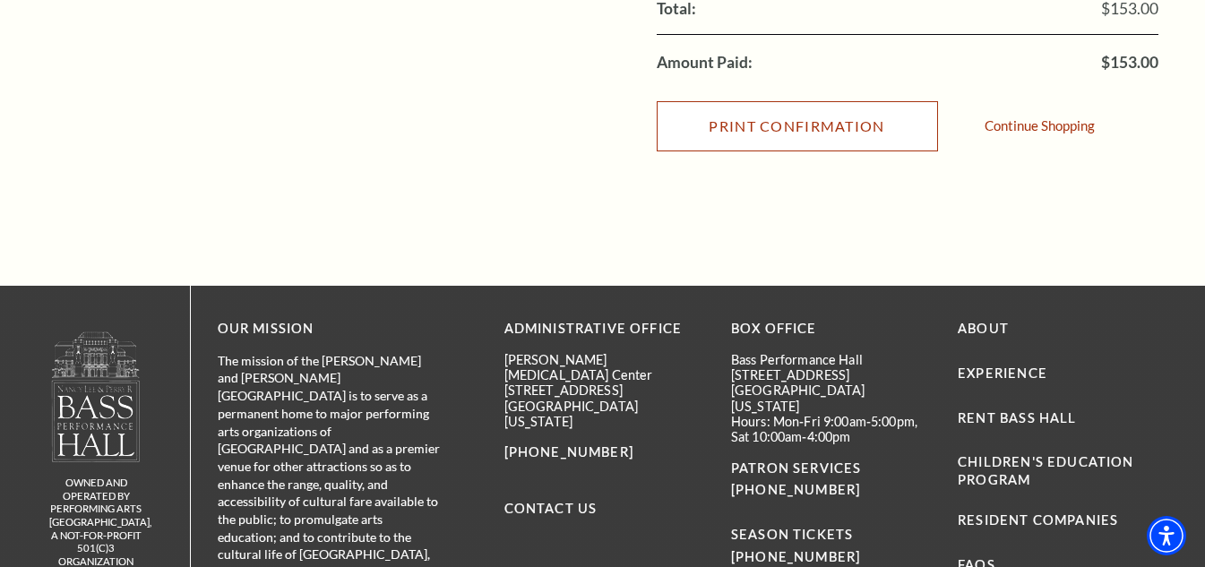
click at [762, 116] on input "Print Confirmation" at bounding box center [797, 126] width 281 height 50
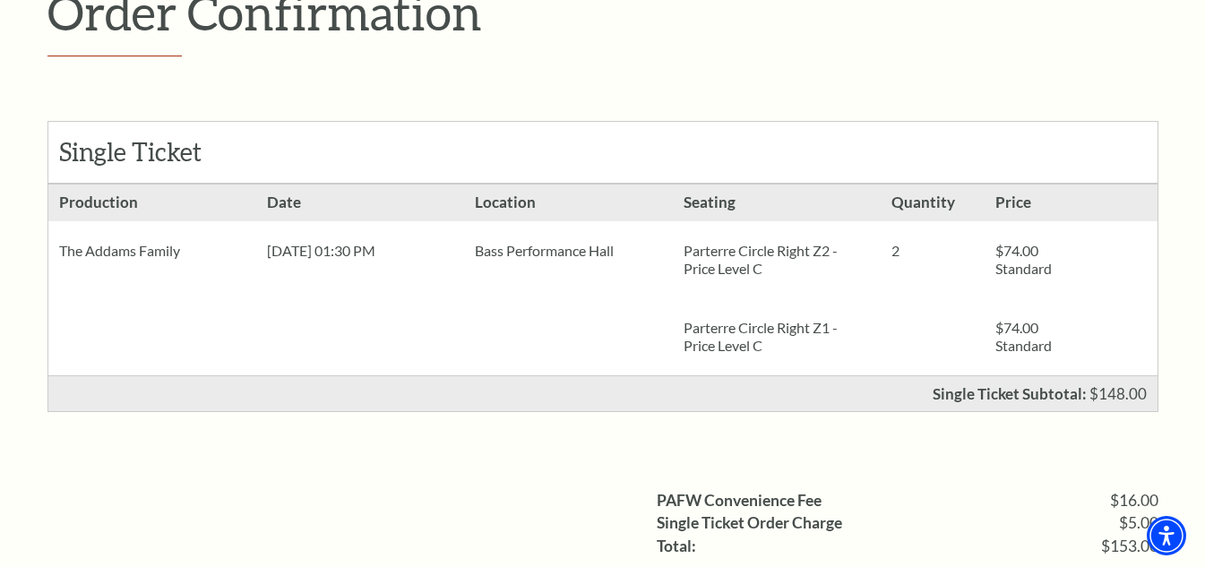
scroll to position [0, 0]
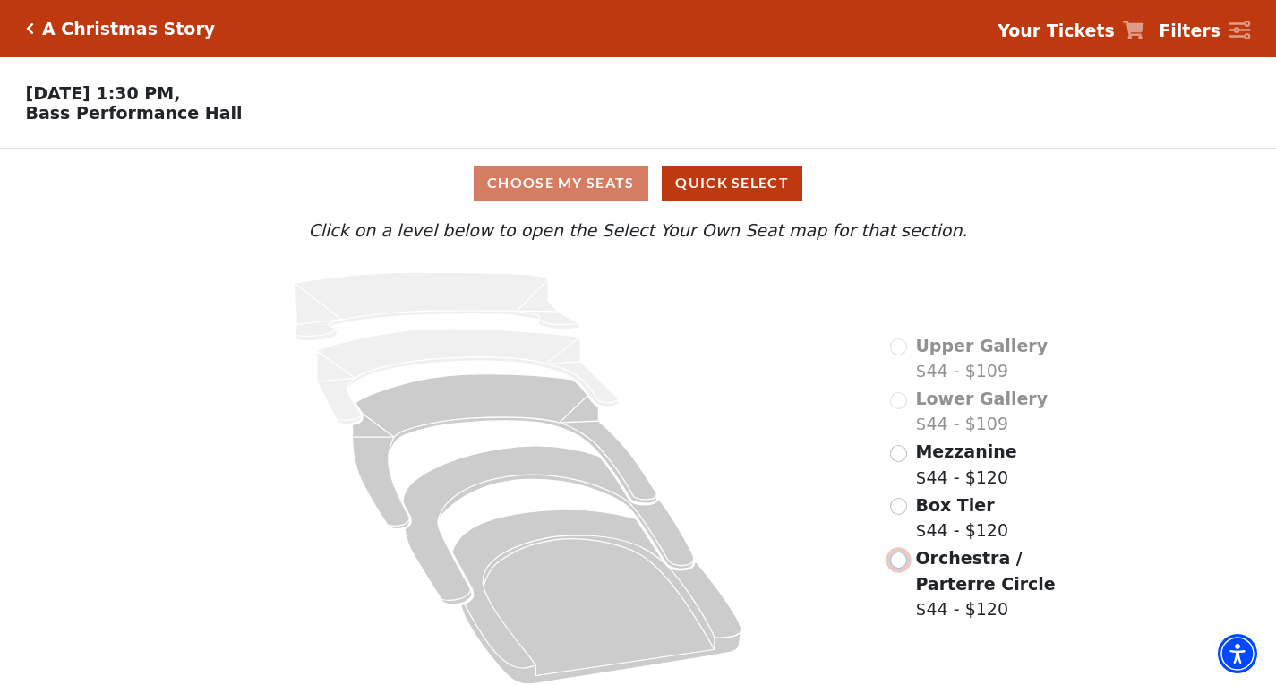
click at [901, 569] on input "Orchestra / Parterre Circle$44 - $120\a" at bounding box center [898, 560] width 17 height 17
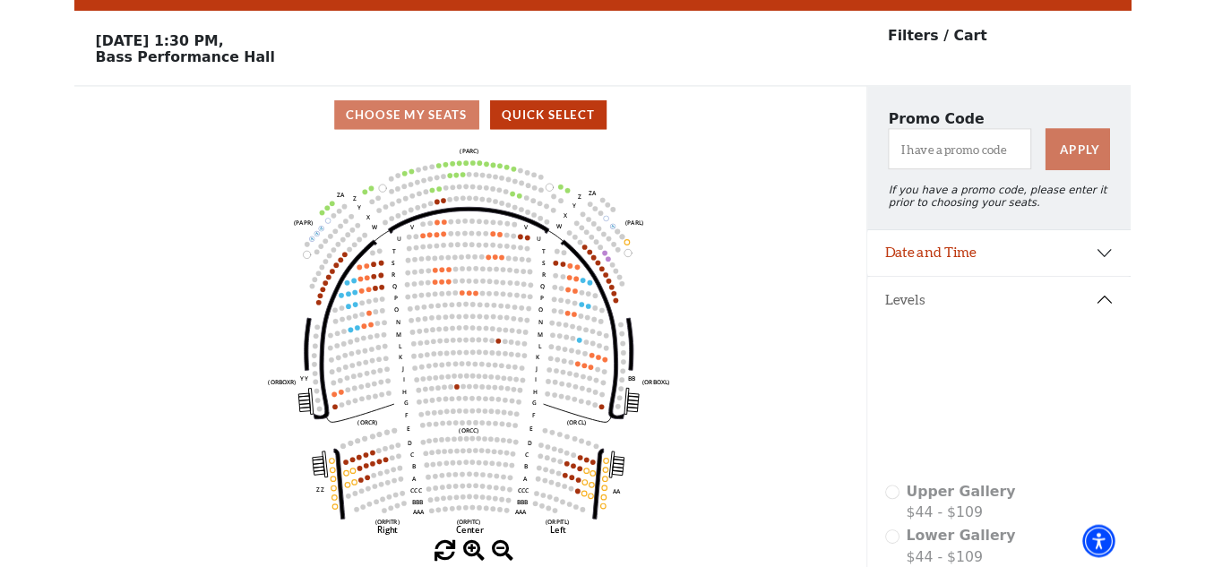
scroll to position [83, 0]
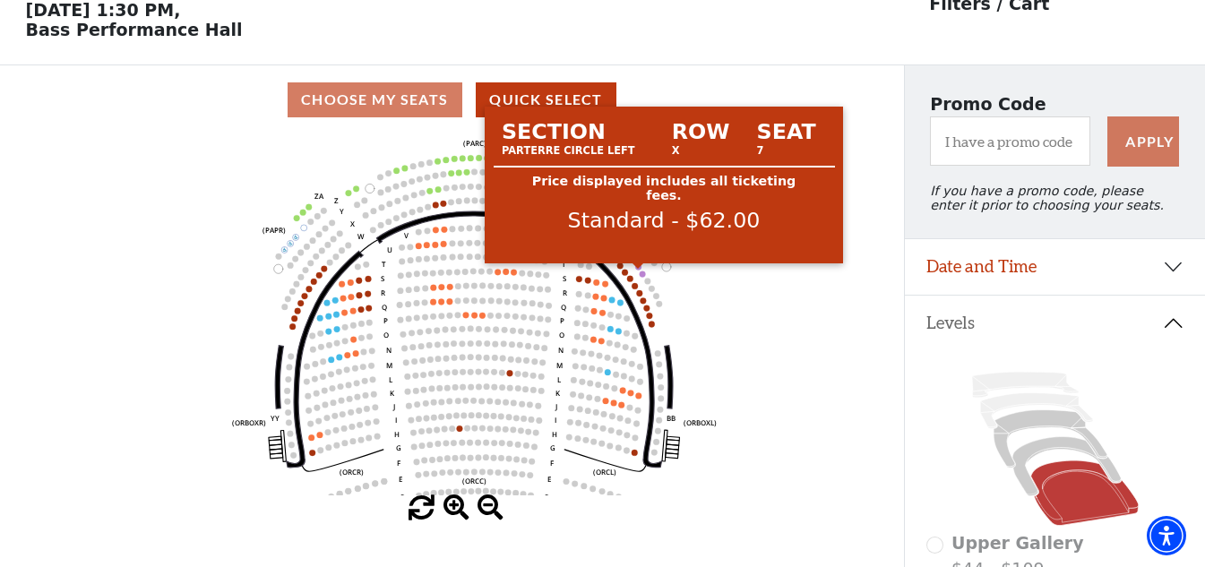
click at [637, 270] on circle at bounding box center [639, 266] width 6 height 6
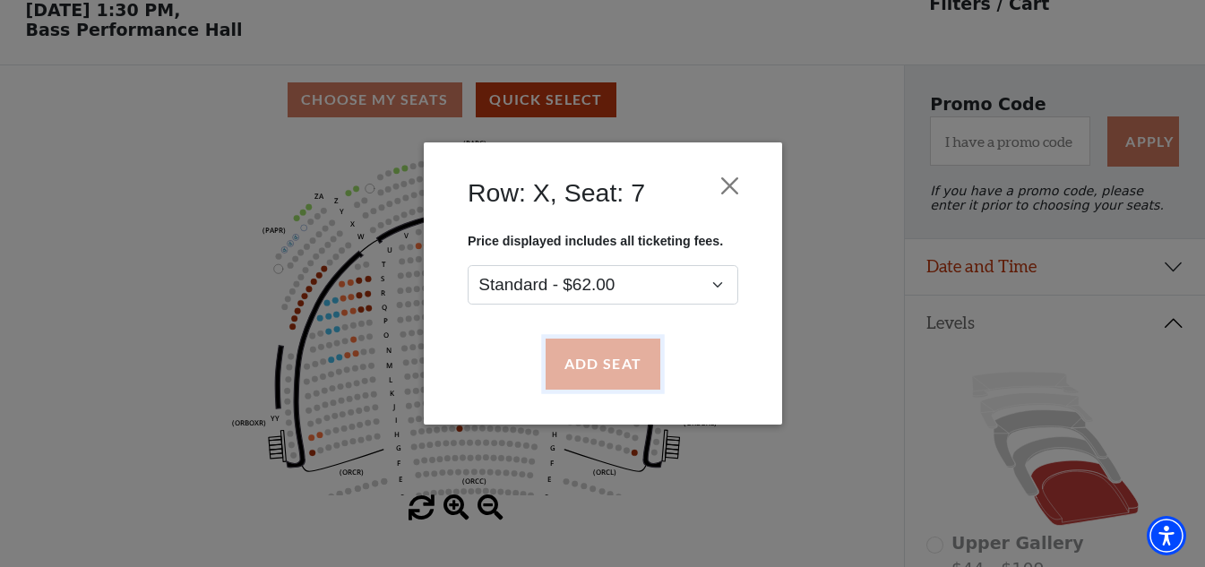
click at [604, 360] on button "Add Seat" at bounding box center [602, 364] width 115 height 50
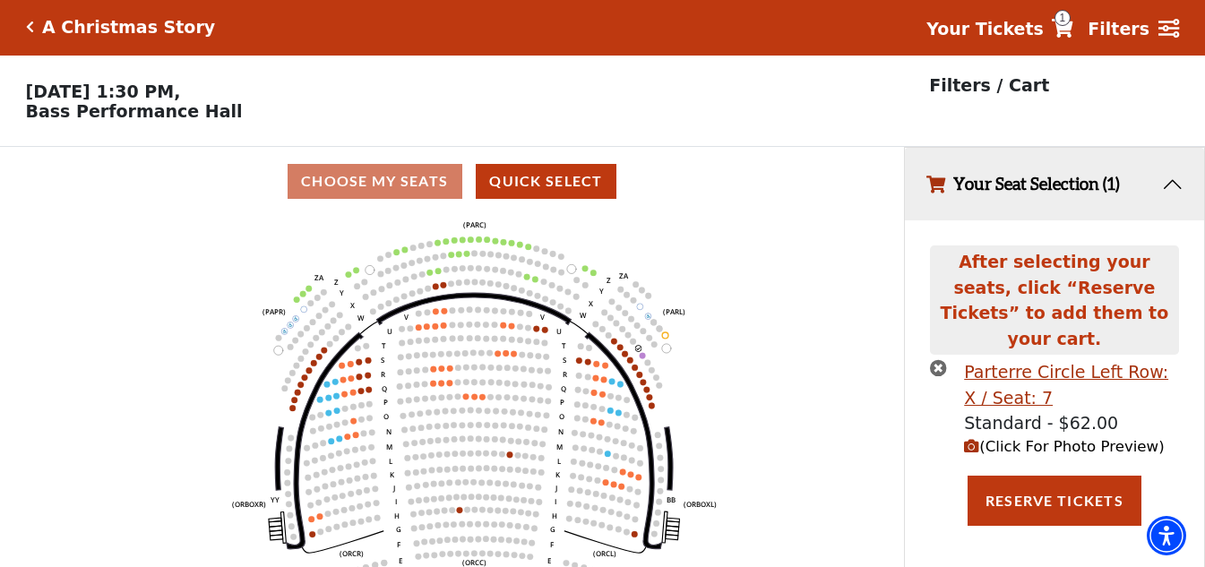
scroll to position [0, 0]
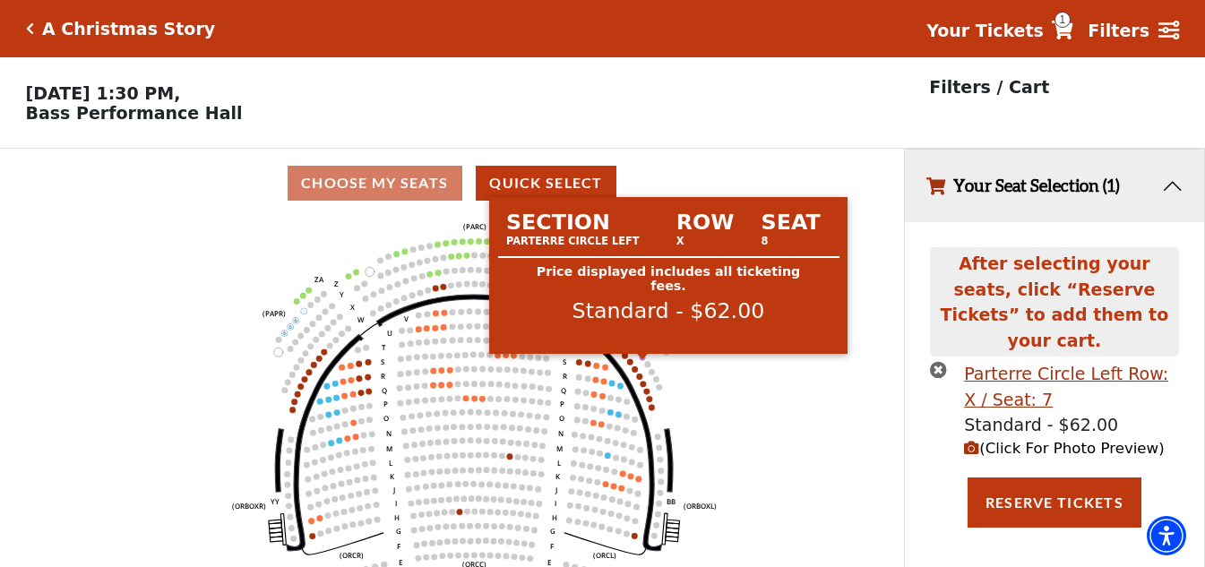
click at [644, 360] on circle at bounding box center [642, 357] width 6 height 6
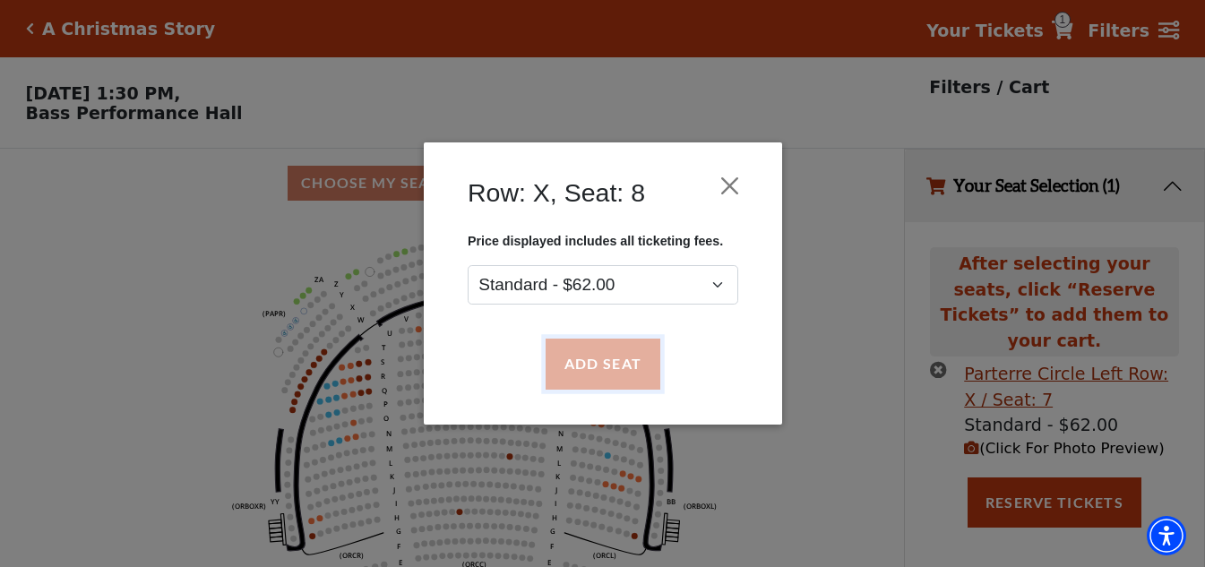
click at [639, 361] on button "Add Seat" at bounding box center [602, 364] width 115 height 50
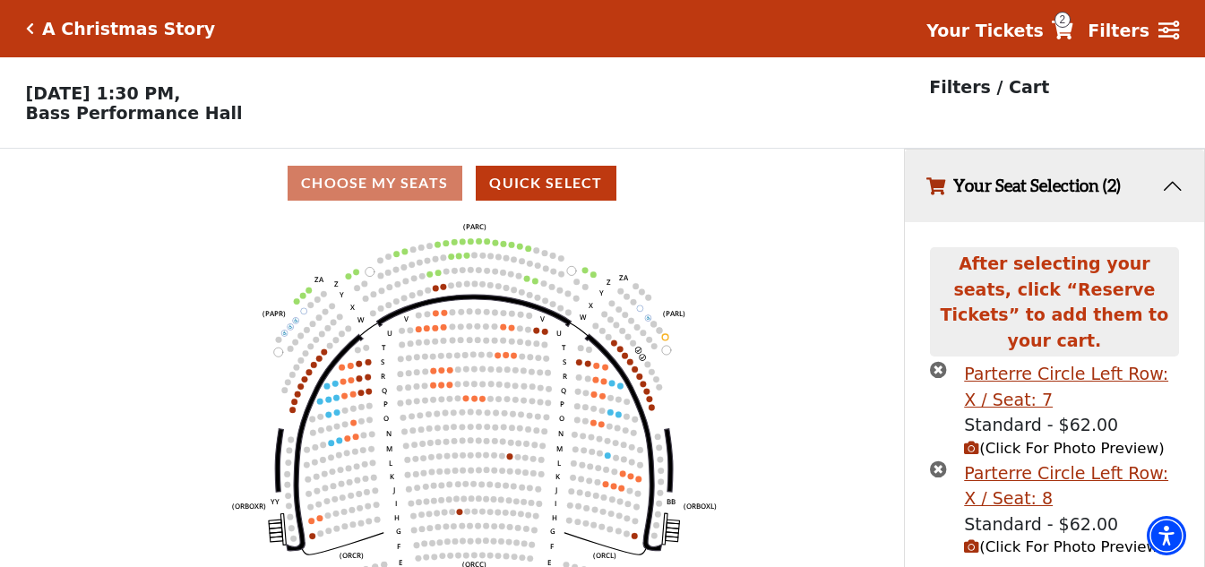
scroll to position [41, 0]
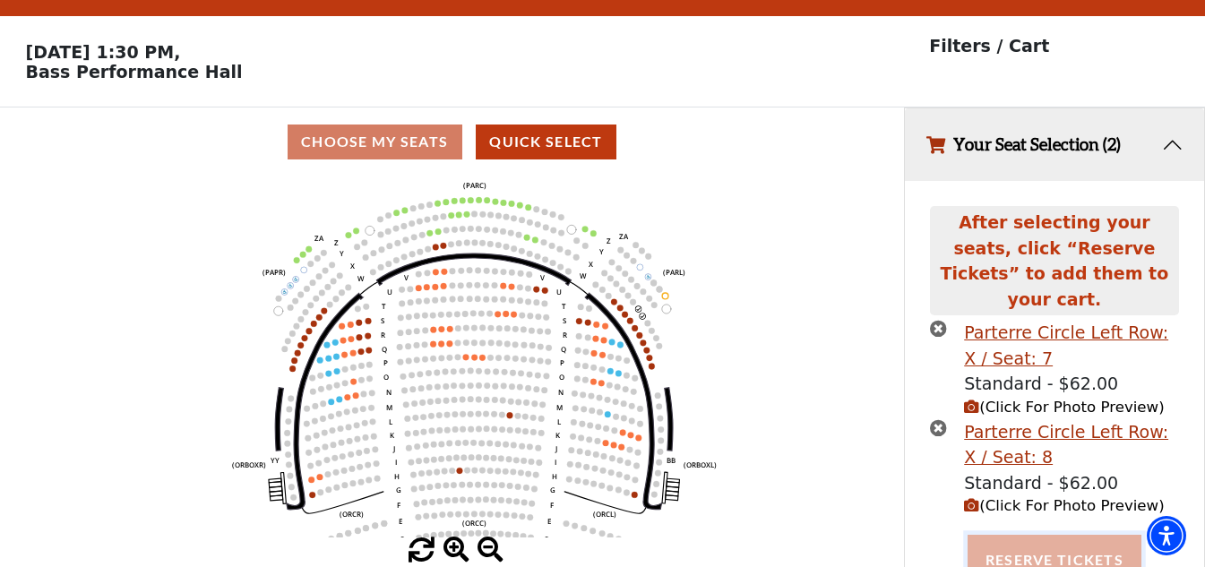
click at [1017, 536] on button "Reserve Tickets" at bounding box center [1054, 560] width 174 height 50
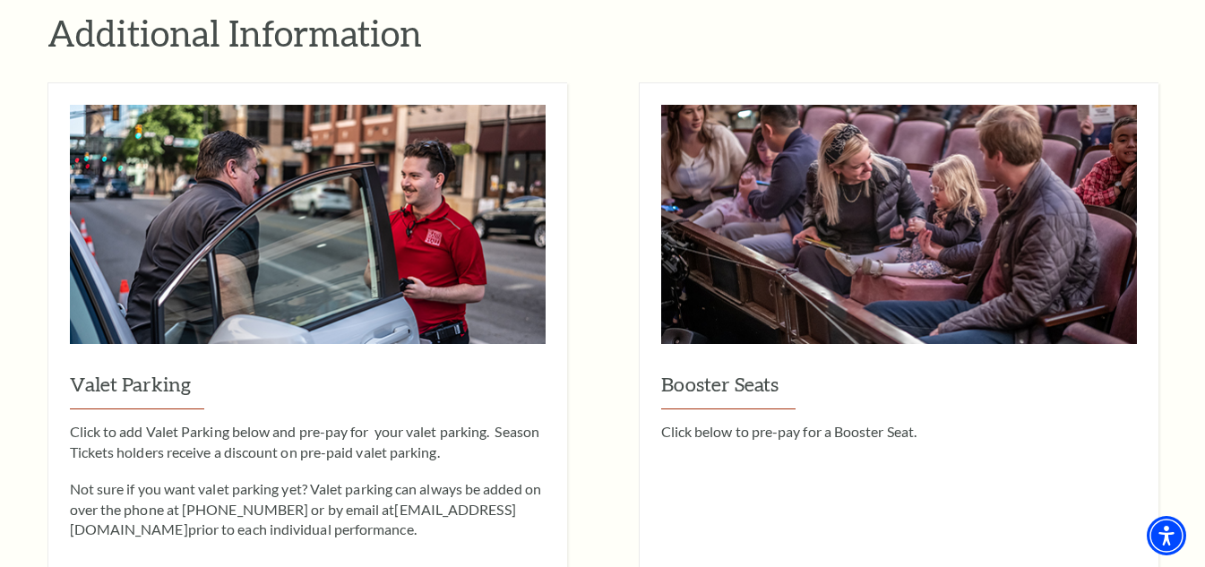
scroll to position [1612, 0]
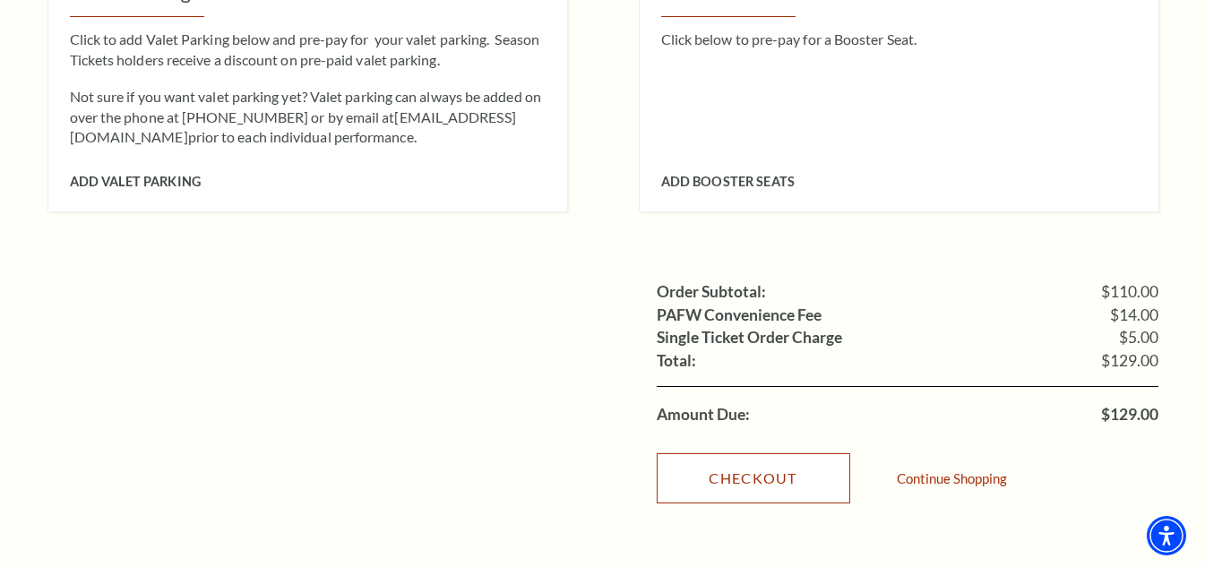
click at [761, 453] on link "Checkout" at bounding box center [753, 478] width 193 height 50
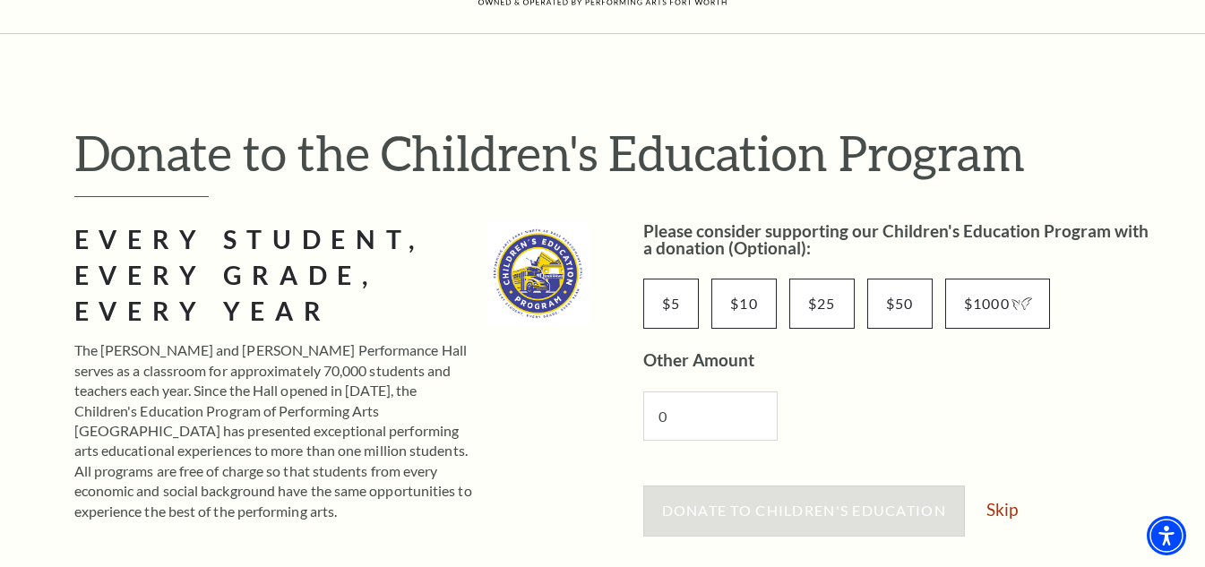
scroll to position [179, 0]
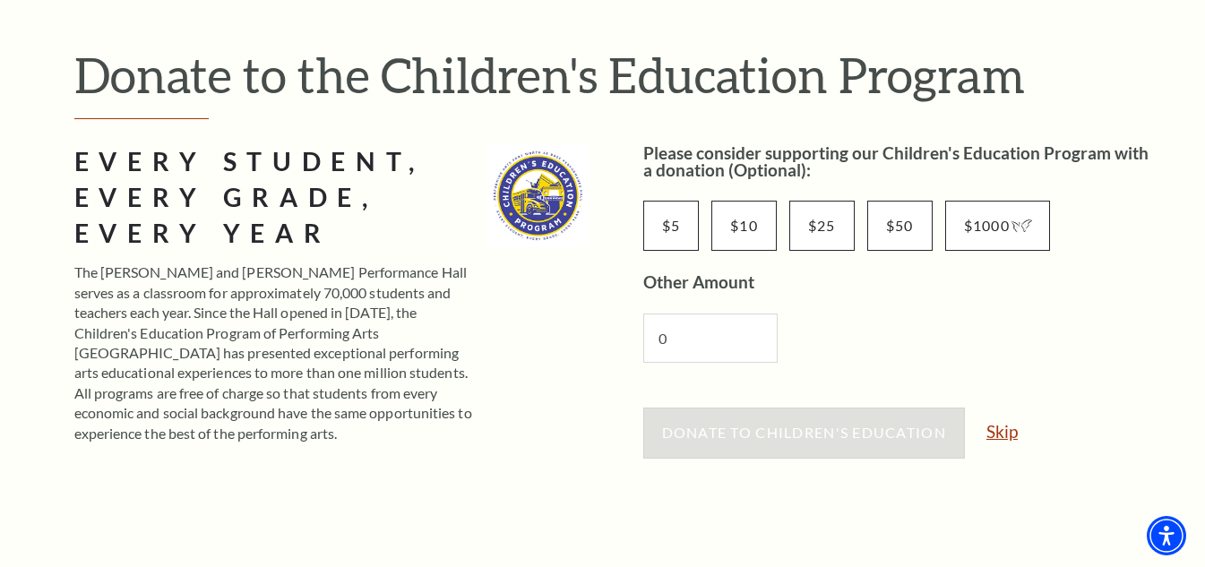
click at [995, 430] on link "Skip" at bounding box center [1001, 431] width 31 height 17
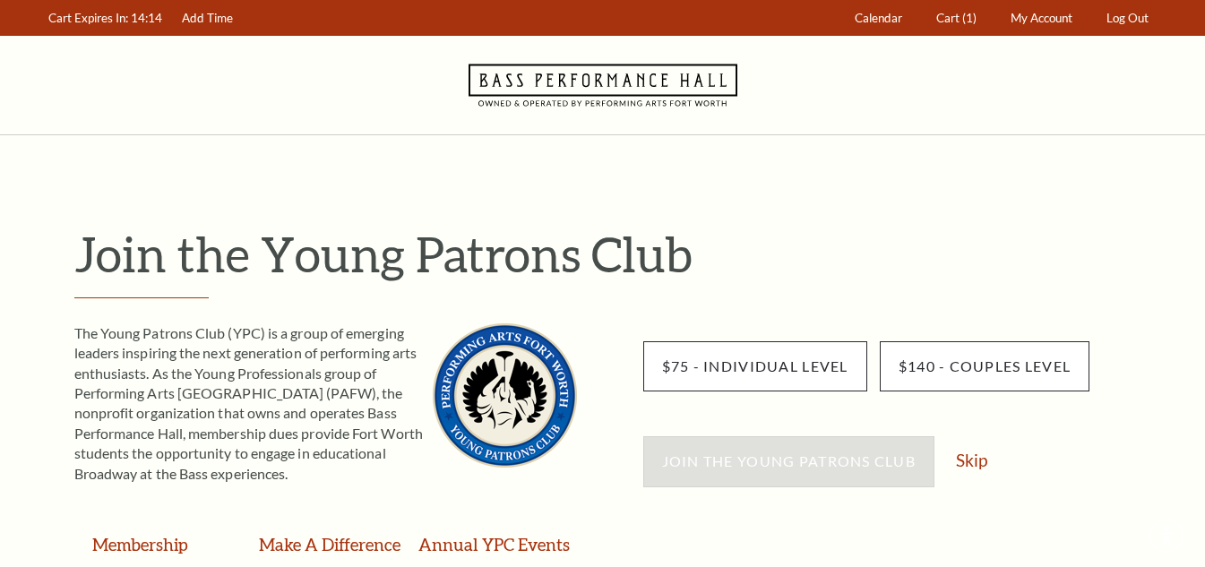
scroll to position [90, 0]
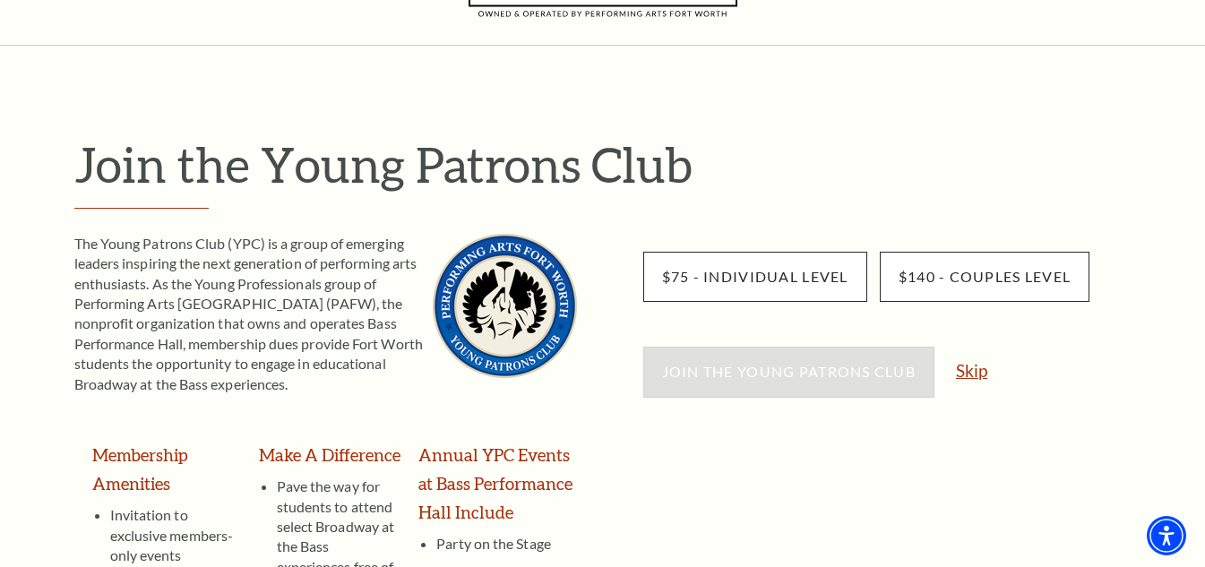
click at [975, 373] on link "Skip" at bounding box center [971, 370] width 31 height 17
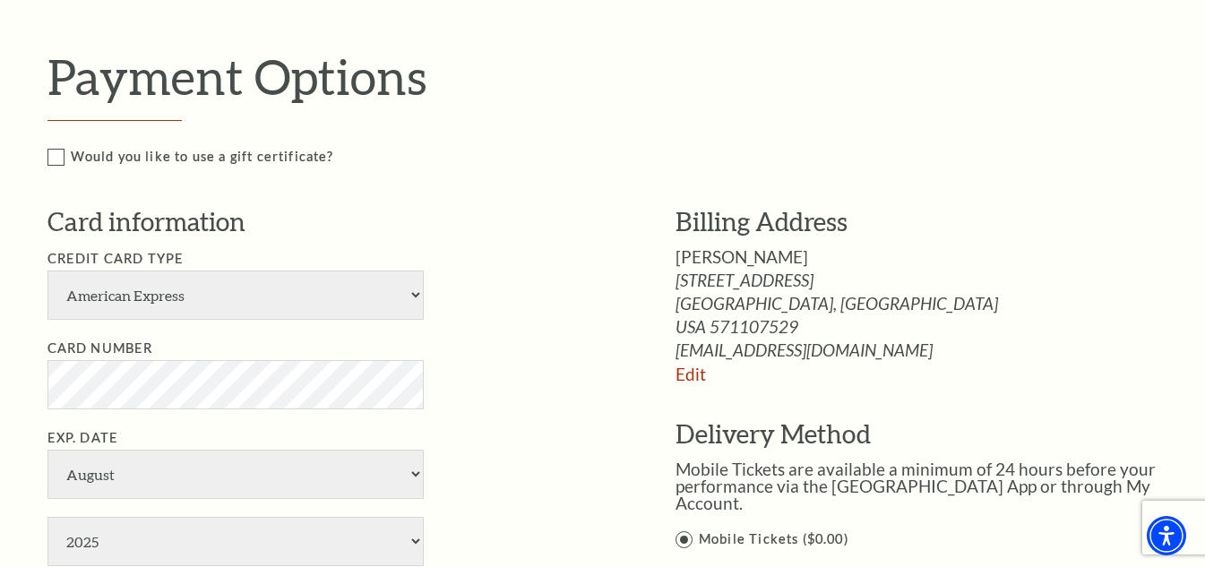
scroll to position [806, 0]
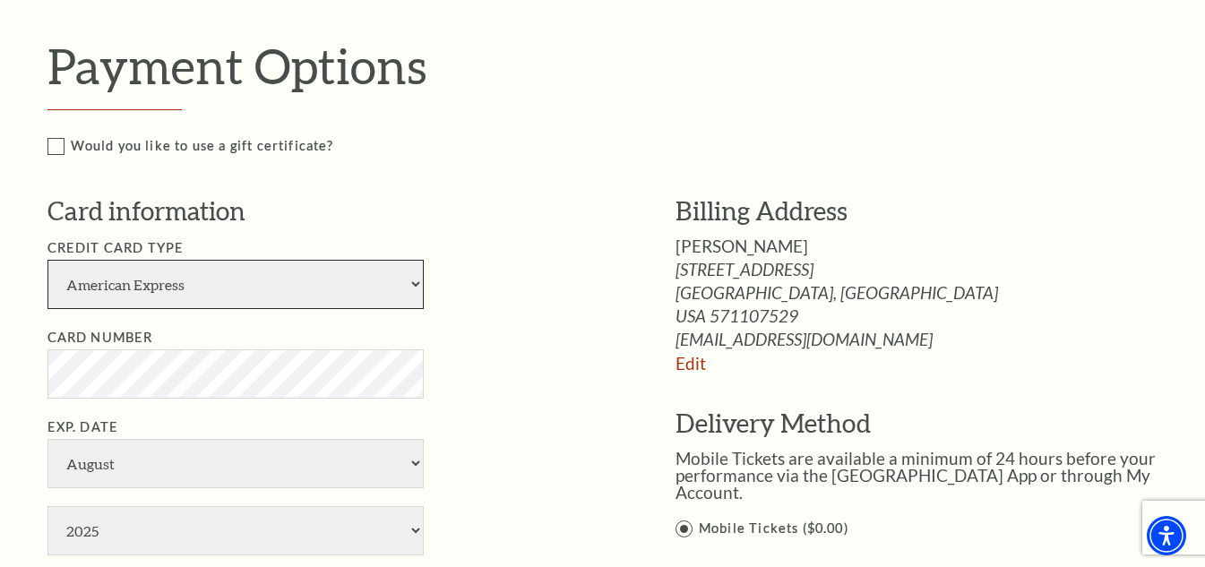
click at [330, 290] on select "American Express Visa Master Card Discover" at bounding box center [235, 284] width 376 height 49
select select "25"
click at [47, 260] on select "American Express Visa Master Card Discover" at bounding box center [235, 284] width 376 height 49
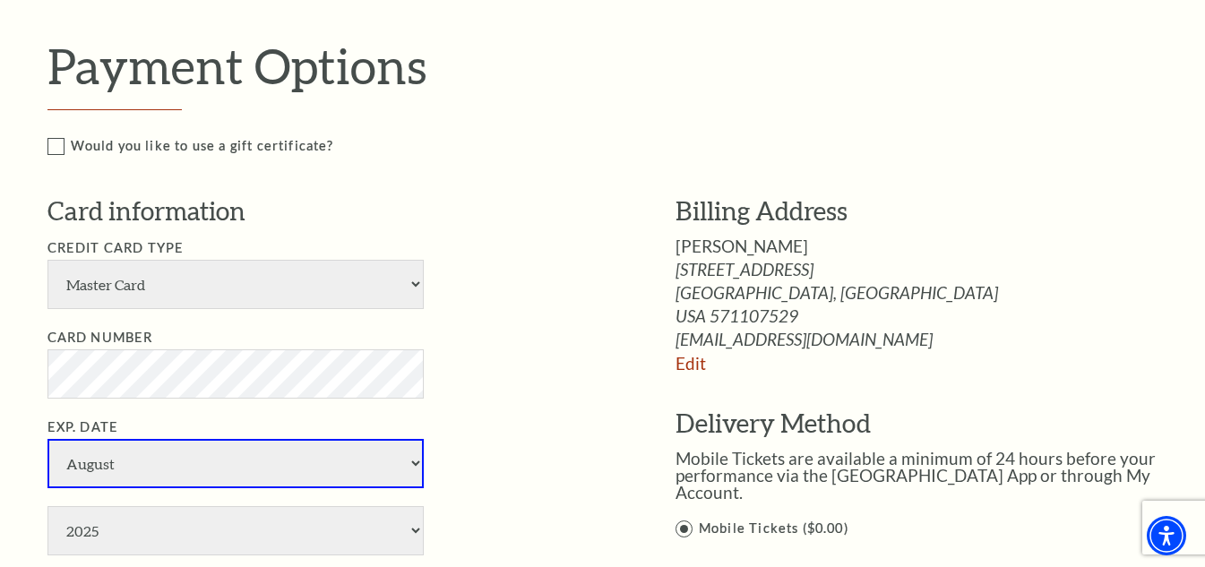
select select "7"
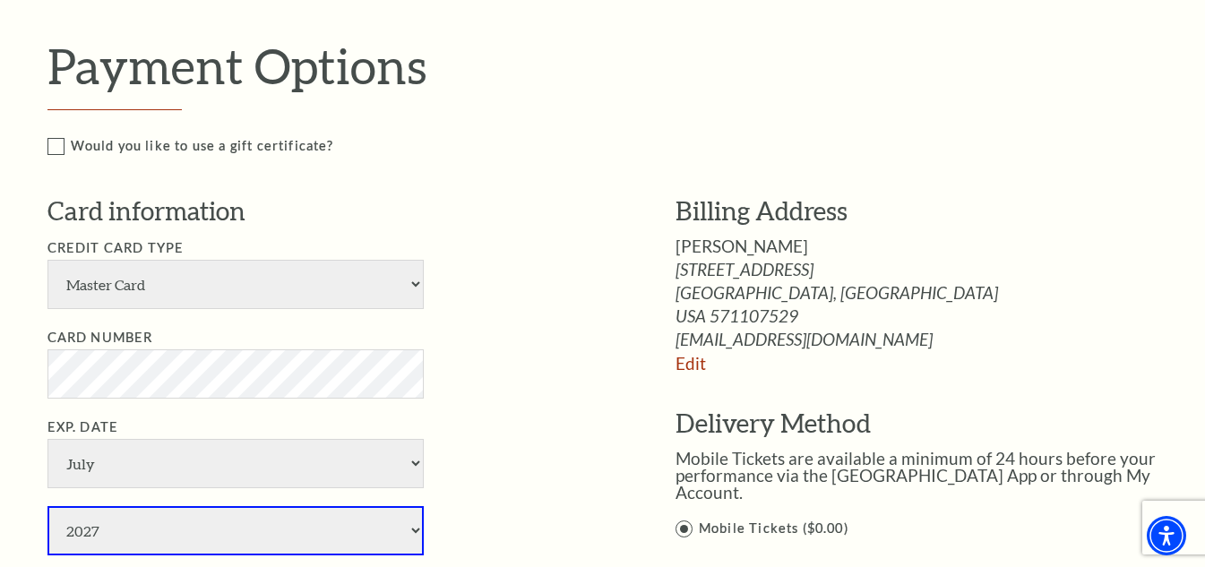
select select "2028"
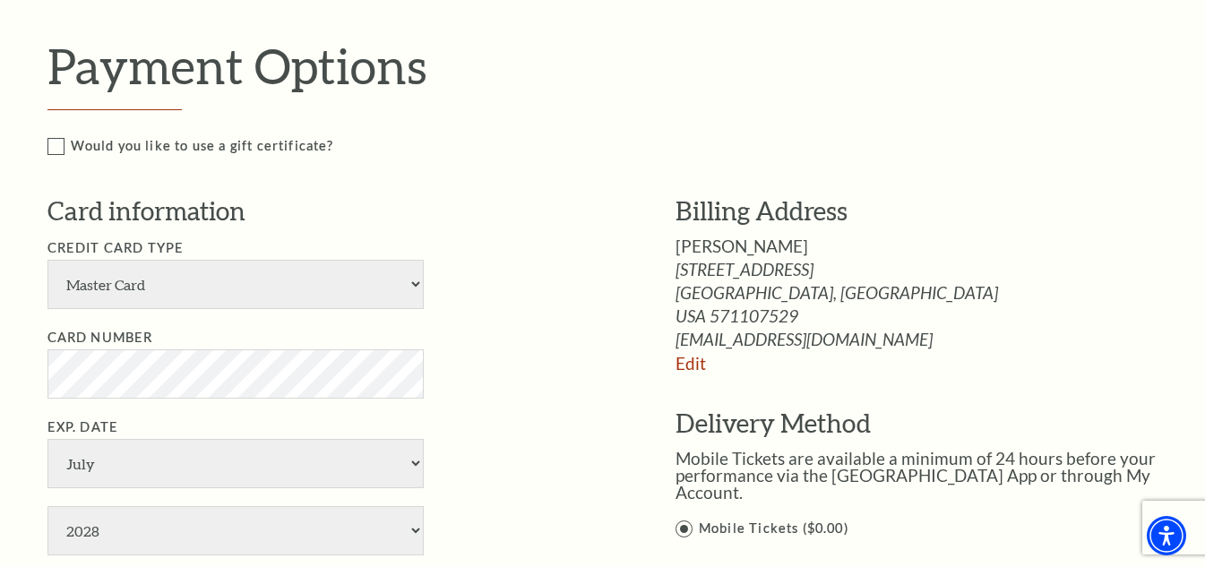
scroll to position [1142, 0]
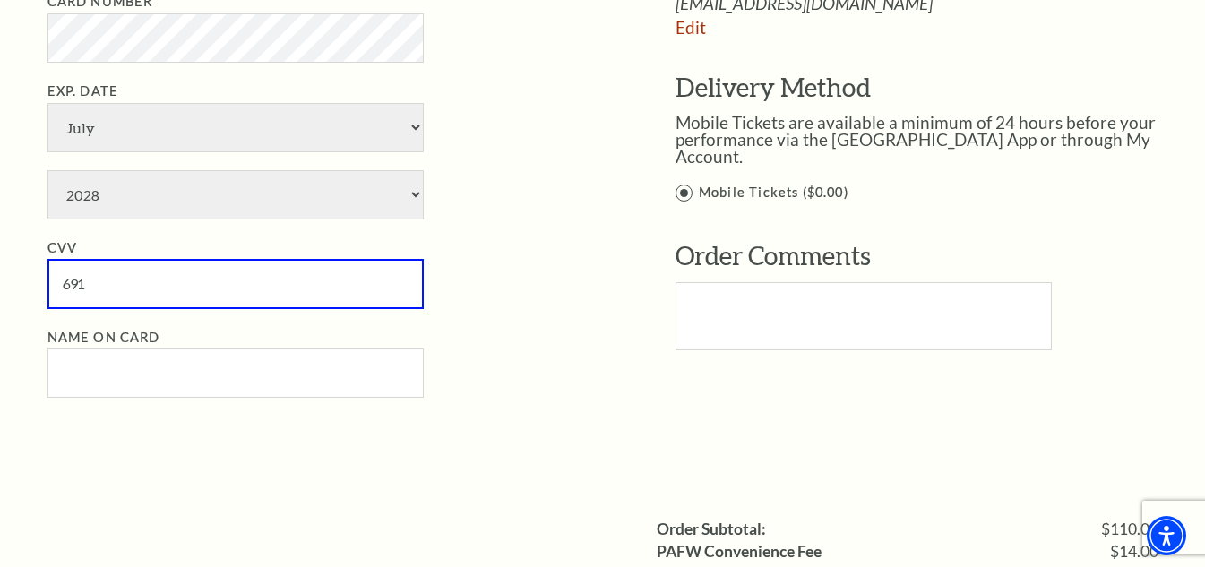
type input "691"
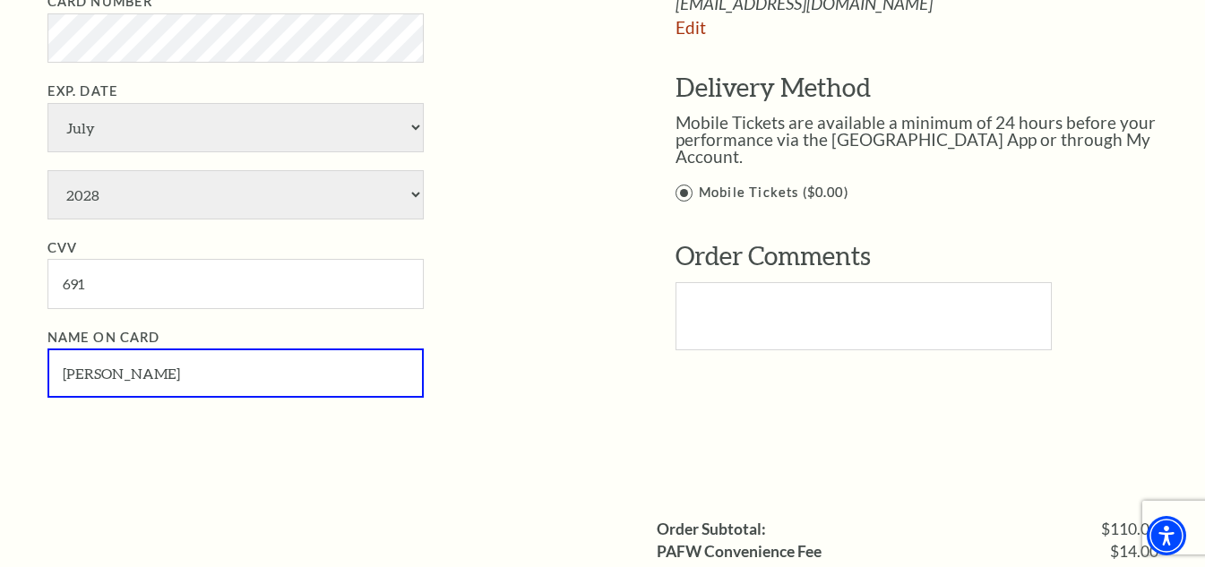
type input "Kristine Stevens"
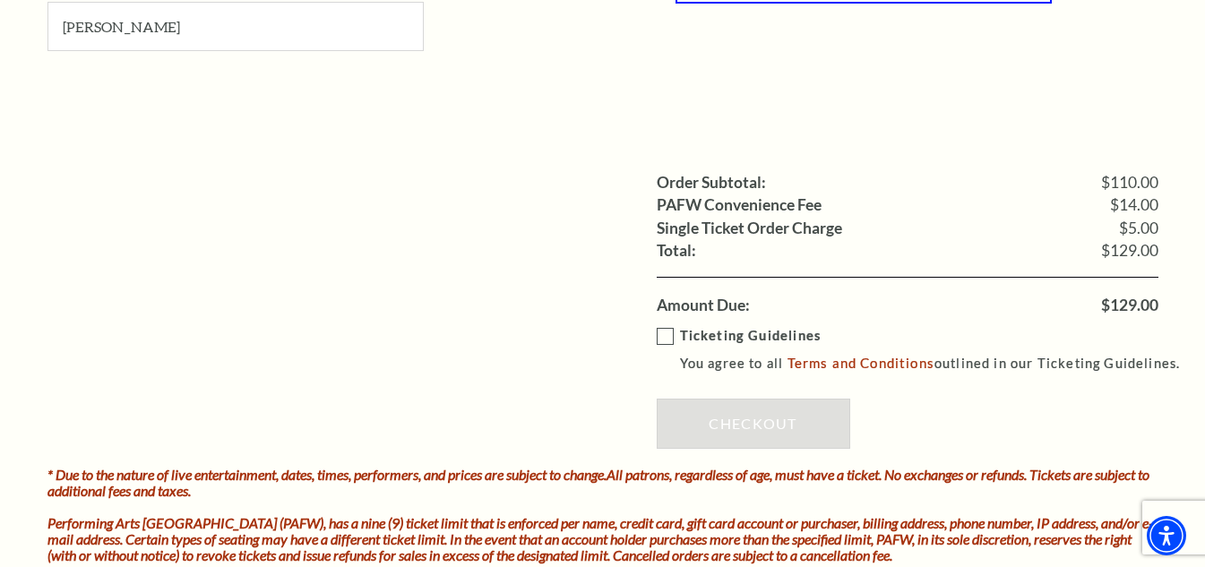
scroll to position [1500, 0]
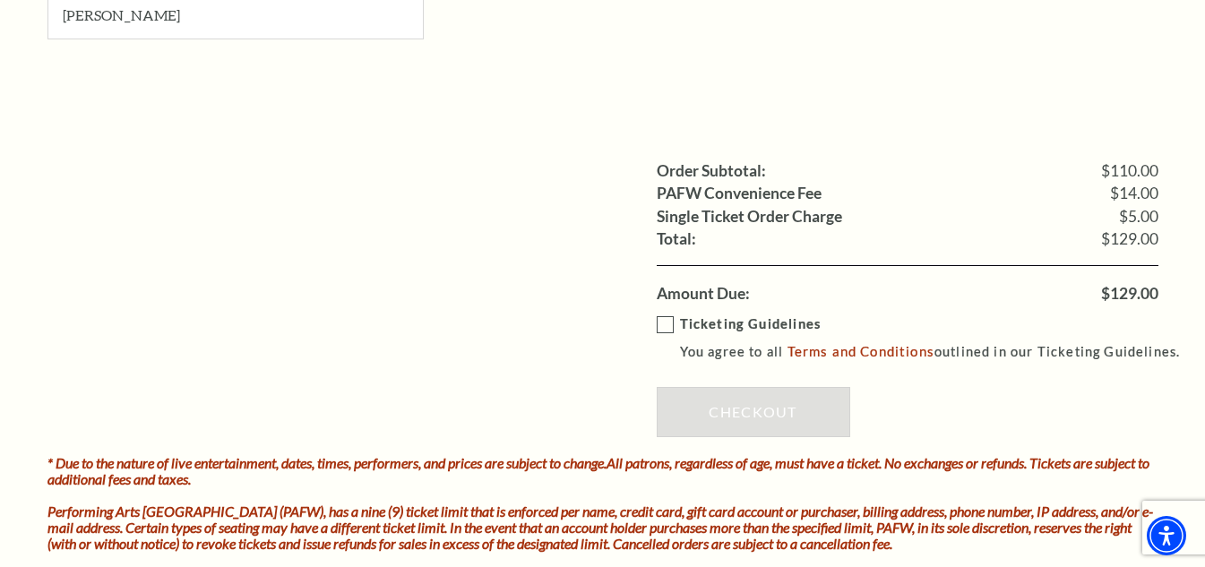
click at [664, 326] on label "Ticketing Guidelines You agree to all Terms and Conditions outlined in our Tick…" at bounding box center [927, 337] width 540 height 49
click at [0, 0] on input "Ticketing Guidelines You agree to all Terms and Conditions outlined in our Tick…" at bounding box center [0, 0] width 0 height 0
click at [720, 397] on link "Checkout" at bounding box center [753, 412] width 193 height 50
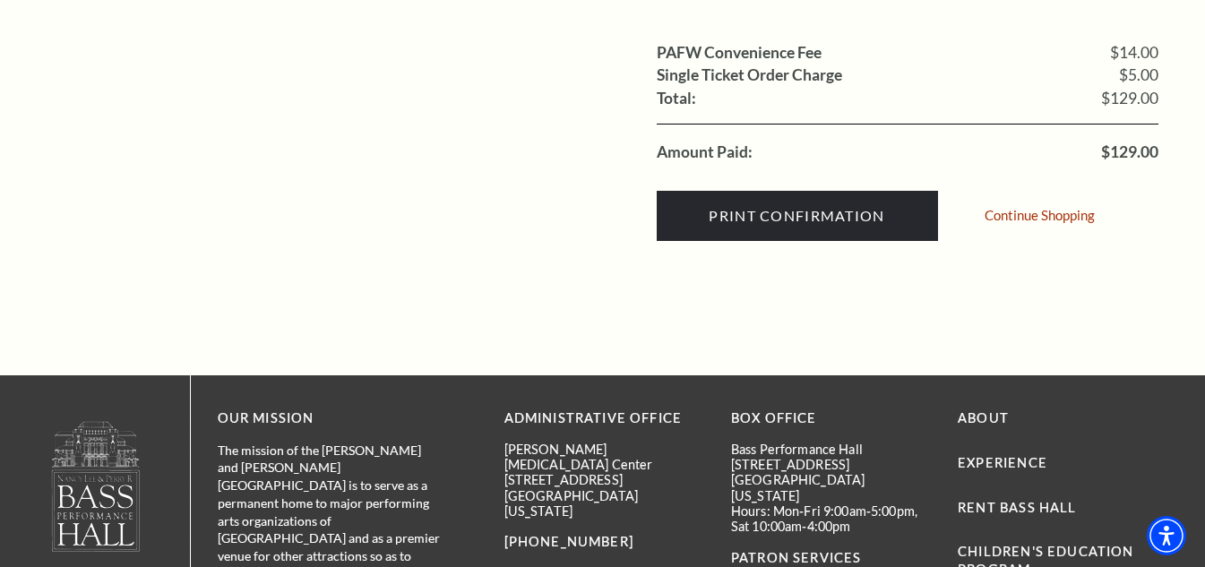
scroll to position [179, 0]
